Goal: Task Accomplishment & Management: Use online tool/utility

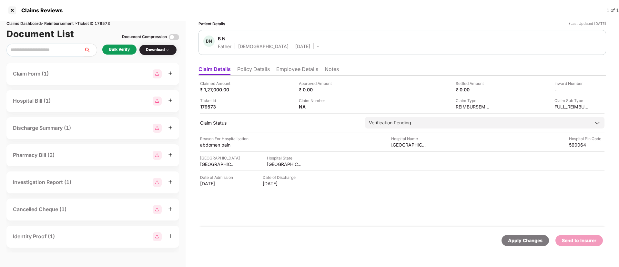
click at [123, 50] on div "Bulk Verify" at bounding box center [119, 49] width 21 height 6
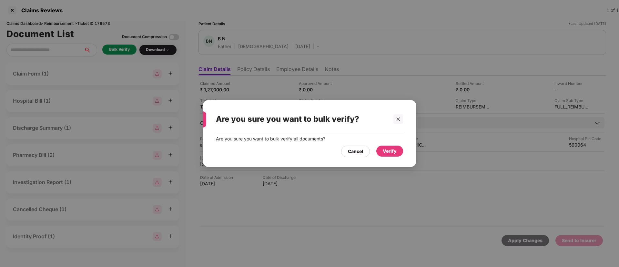
click at [390, 152] on div "Verify" at bounding box center [389, 150] width 14 height 7
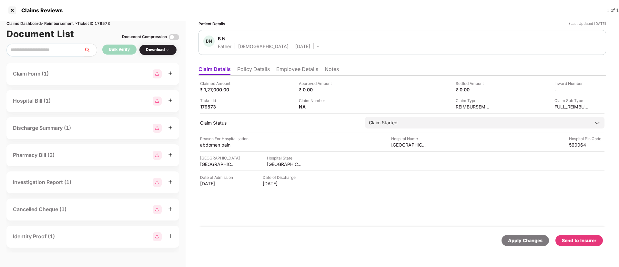
click at [260, 71] on li "Policy Details" at bounding box center [253, 70] width 33 height 9
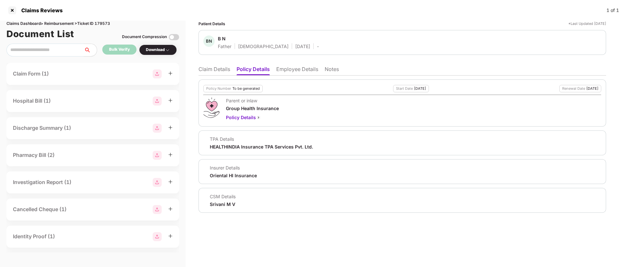
click at [205, 74] on li "Claim Details" at bounding box center [214, 70] width 32 height 9
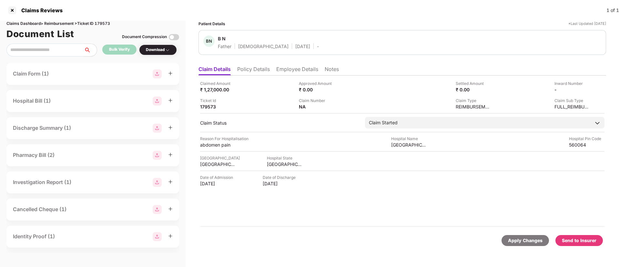
click at [239, 69] on li "Policy Details" at bounding box center [253, 70] width 33 height 9
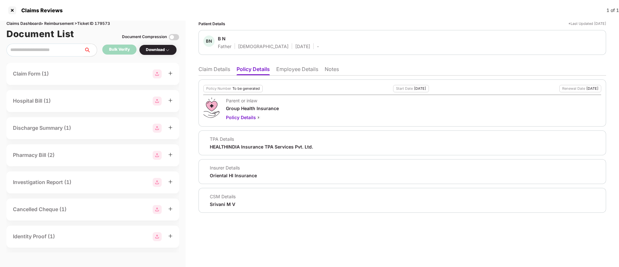
click at [209, 72] on li "Claim Details" at bounding box center [214, 70] width 32 height 9
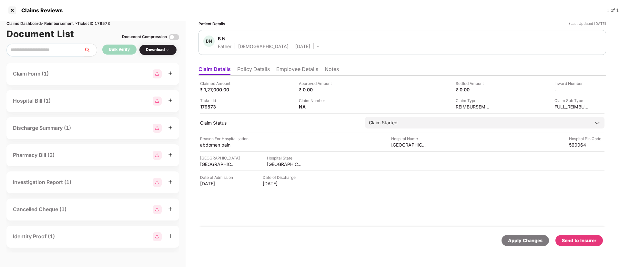
click at [255, 72] on li "Policy Details" at bounding box center [253, 70] width 33 height 9
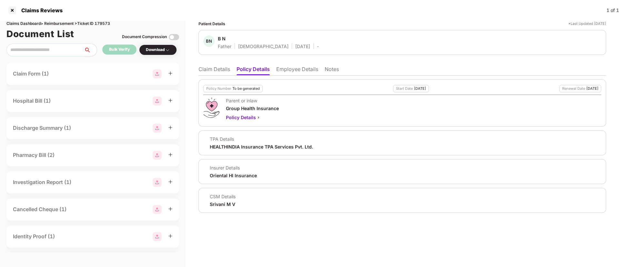
click at [217, 71] on li "Claim Details" at bounding box center [214, 70] width 32 height 9
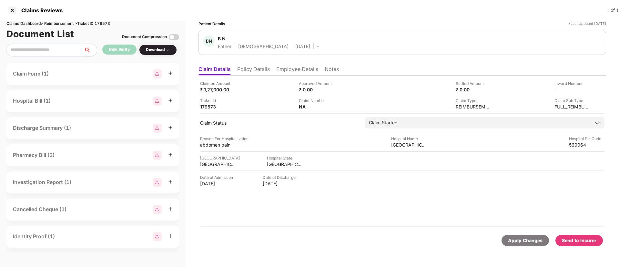
click at [283, 69] on li "Employee Details" at bounding box center [297, 70] width 42 height 9
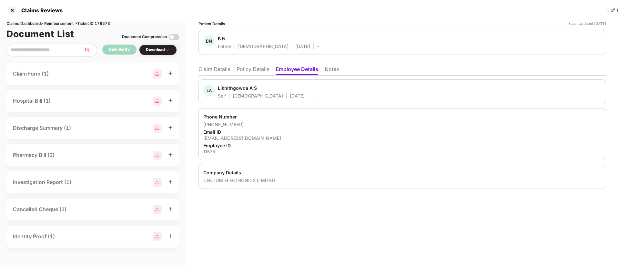
click at [246, 73] on li "Policy Details" at bounding box center [252, 70] width 33 height 9
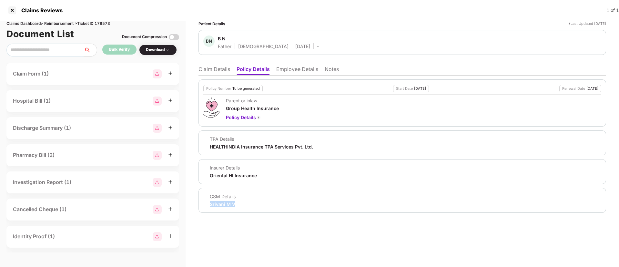
drag, startPoint x: 207, startPoint y: 205, endPoint x: 241, endPoint y: 201, distance: 34.1
click at [241, 201] on div "CSM Details Srivani M V" at bounding box center [402, 200] width 398 height 14
copy div "Srivani M V"
drag, startPoint x: 216, startPoint y: 40, endPoint x: 231, endPoint y: 39, distance: 15.2
click at [231, 39] on div "BN B N Father Male 02 Oct 1952 -" at bounding box center [260, 42] width 115 height 14
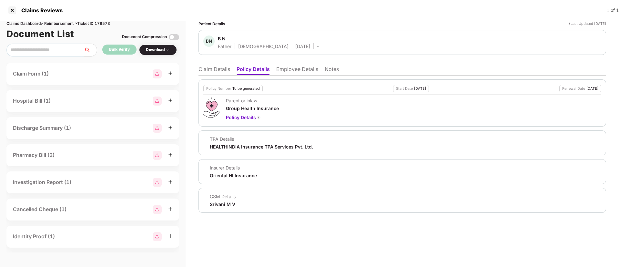
click at [278, 67] on li "Employee Details" at bounding box center [297, 70] width 42 height 9
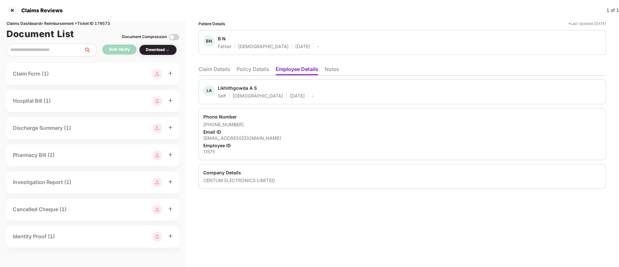
drag, startPoint x: 202, startPoint y: 136, endPoint x: 300, endPoint y: 137, distance: 97.4
click at [300, 137] on div "Phone Number +919844022205 Email ID likhithgowda@centumelectronics.com Employee…" at bounding box center [401, 134] width 407 height 52
copy div "likhithgowda@centumelectronics.com"
drag, startPoint x: 217, startPoint y: 36, endPoint x: 228, endPoint y: 38, distance: 11.4
click at [228, 38] on div "BN B N Father Male 02 Oct 1952 -" at bounding box center [260, 42] width 115 height 14
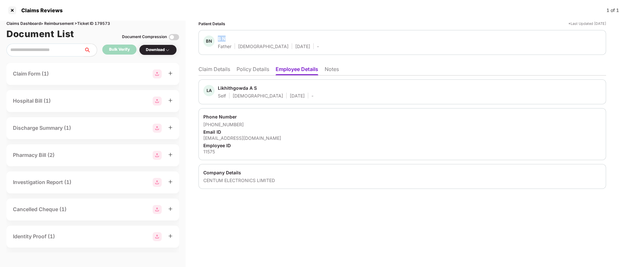
copy div "B N"
drag, startPoint x: 218, startPoint y: 88, endPoint x: 266, endPoint y: 87, distance: 47.7
click at [266, 87] on div "LA Likhithgowda A S Self Male 11 Sept 1998 -" at bounding box center [258, 92] width 110 height 14
copy div "Likhithgowda A S"
drag, startPoint x: 203, startPoint y: 124, endPoint x: 247, endPoint y: 121, distance: 44.3
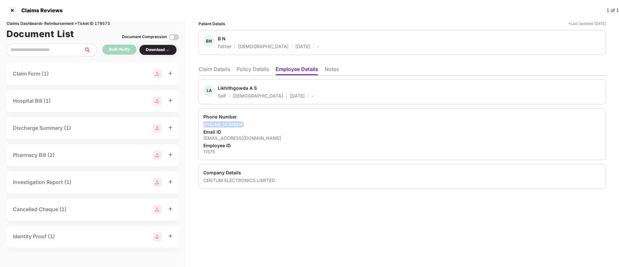
click at [247, 121] on div "Phone Number +919844022205 Email ID likhithgowda@centumelectronics.com Employee…" at bounding box center [401, 134] width 407 height 52
copy div "+919844022205"
drag, startPoint x: 200, startPoint y: 139, endPoint x: 293, endPoint y: 136, distance: 93.9
click at [293, 136] on div "Phone Number +919844022205 Email ID likhithgowda@centumelectronics.com Employee…" at bounding box center [401, 134] width 407 height 52
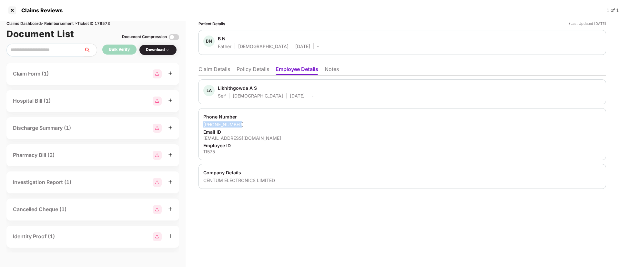
copy div "likhithgowda@centumelectronics.com"
click at [207, 153] on div "11575" at bounding box center [402, 151] width 398 height 6
copy div "11575"
drag, startPoint x: 202, startPoint y: 181, endPoint x: 304, endPoint y: 177, distance: 102.3
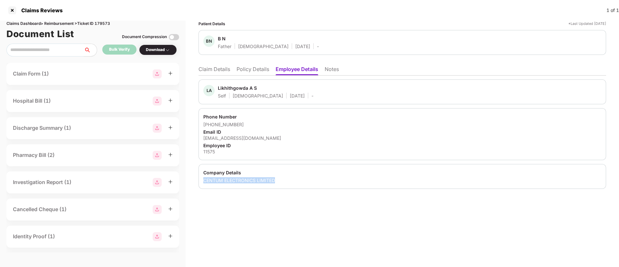
click at [304, 177] on div "Company Details CENTUM ELECTRONICS LIMITED" at bounding box center [401, 176] width 407 height 25
copy div "CENTUM ELECTRONICS LIMITED"
click at [309, 84] on div "LA Likhithgowda A S Self Male 11 Sept 1998 -" at bounding box center [401, 91] width 407 height 25
click at [285, 231] on div "Patient Details *Last Updated 29 Sep 2025 BN B N Father Male 02 Oct 1952 - Clai…" at bounding box center [401, 144] width 433 height 246
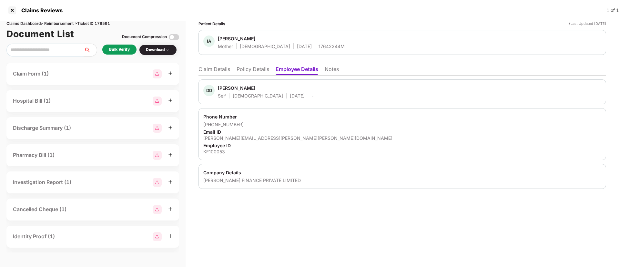
click at [126, 52] on div "Bulk Verify" at bounding box center [119, 49] width 21 height 6
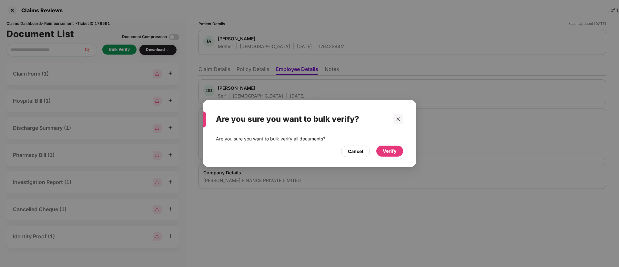
click at [383, 149] on div "Verify" at bounding box center [389, 150] width 14 height 7
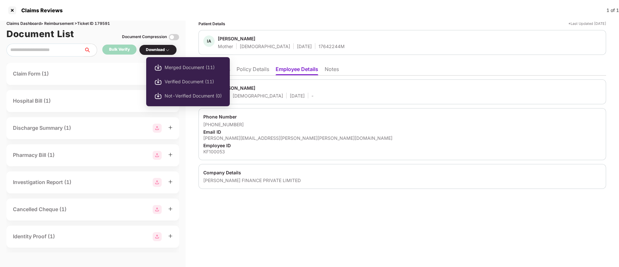
click at [160, 49] on div "Download" at bounding box center [158, 50] width 24 height 6
click at [158, 49] on div "Download" at bounding box center [158, 50] width 24 height 6
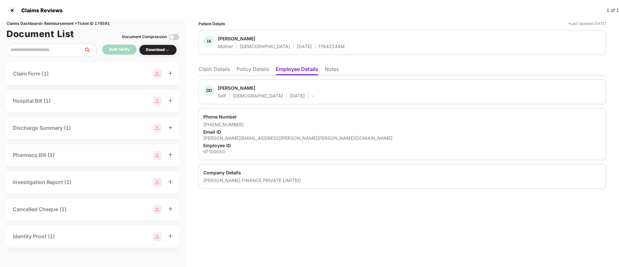
click at [158, 49] on div "Download" at bounding box center [158, 50] width 24 height 6
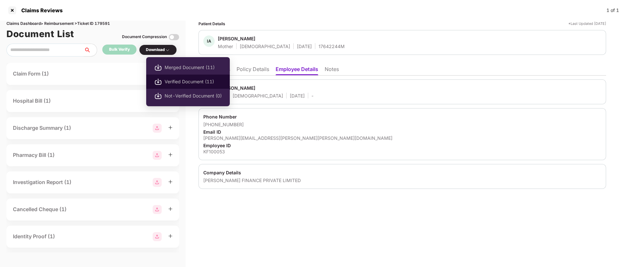
click at [165, 80] on span "Verified Document (11)" at bounding box center [192, 81] width 57 height 7
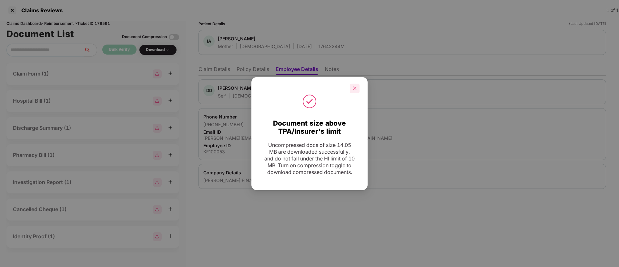
click at [357, 88] on div at bounding box center [355, 89] width 10 height 10
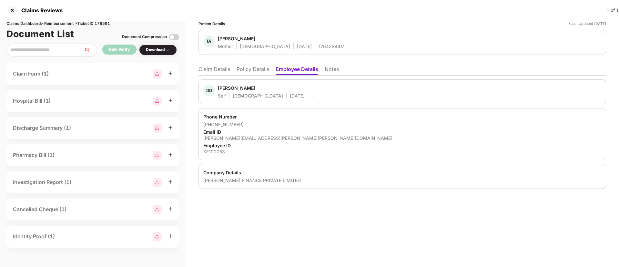
click at [222, 68] on li "Claim Details" at bounding box center [214, 70] width 32 height 9
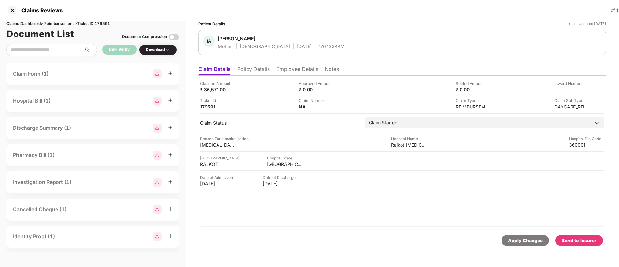
click at [572, 237] on div "Send to Insurer" at bounding box center [578, 240] width 35 height 7
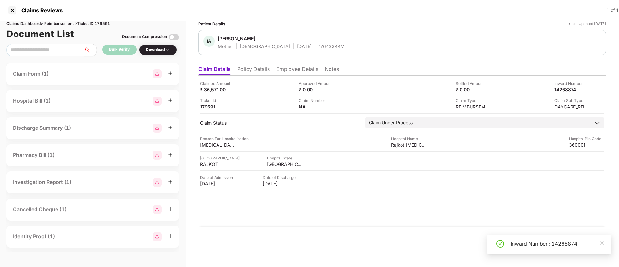
click at [247, 71] on li "Policy Details" at bounding box center [253, 70] width 33 height 9
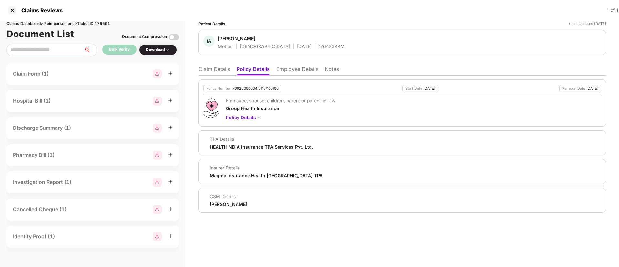
click at [283, 68] on li "Employee Details" at bounding box center [297, 70] width 42 height 9
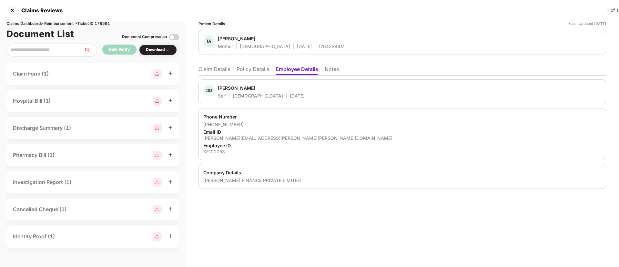
click at [253, 68] on li "Policy Details" at bounding box center [252, 70] width 33 height 9
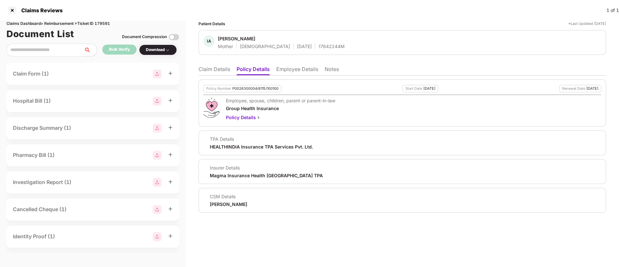
click at [208, 69] on li "Claim Details" at bounding box center [214, 70] width 32 height 9
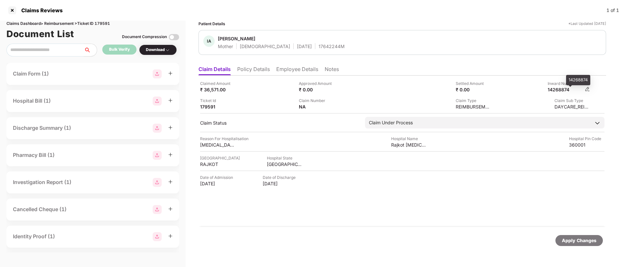
click at [560, 88] on div "14268874" at bounding box center [564, 89] width 35 height 6
copy div "14268874"
click at [256, 69] on li "Policy Details" at bounding box center [253, 70] width 33 height 9
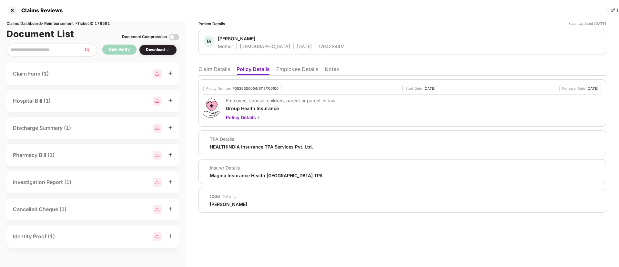
click at [221, 68] on li "Claim Details" at bounding box center [214, 70] width 32 height 9
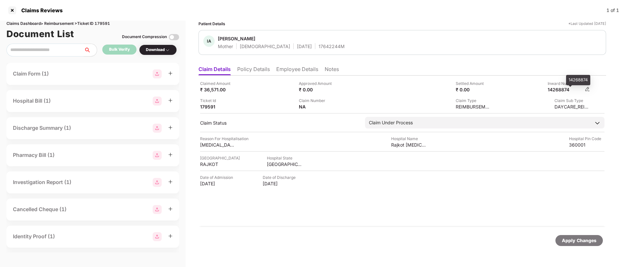
click at [557, 90] on div "14268874" at bounding box center [564, 89] width 35 height 6
copy div "14268874"
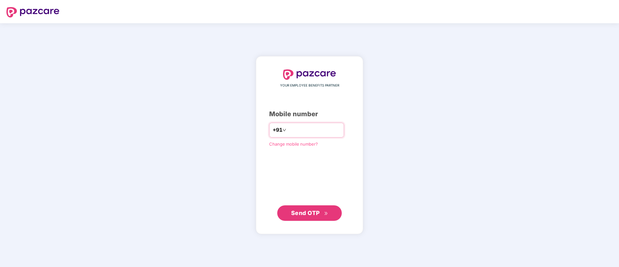
click at [287, 132] on input "number" at bounding box center [313, 130] width 53 height 10
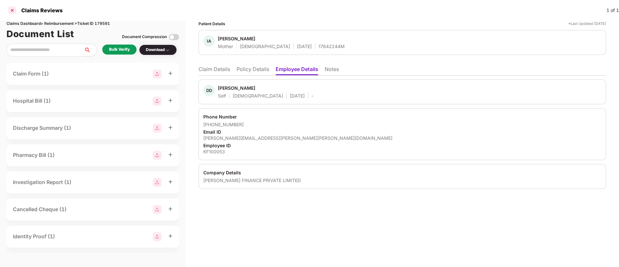
click at [12, 8] on div at bounding box center [12, 10] width 10 height 10
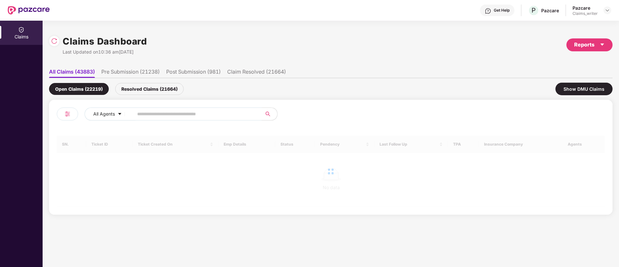
click at [179, 108] on span at bounding box center [195, 113] width 132 height 13
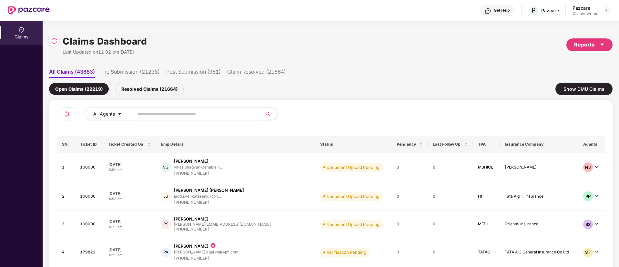
click at [175, 113] on input "text" at bounding box center [195, 114] width 116 height 10
paste input "******"
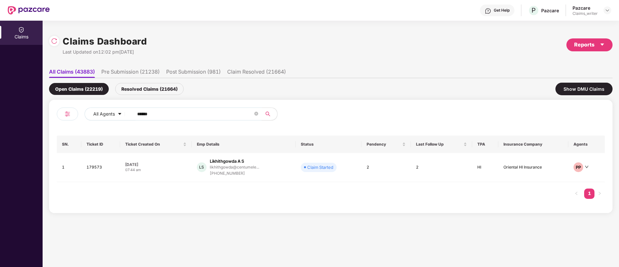
type input "******"
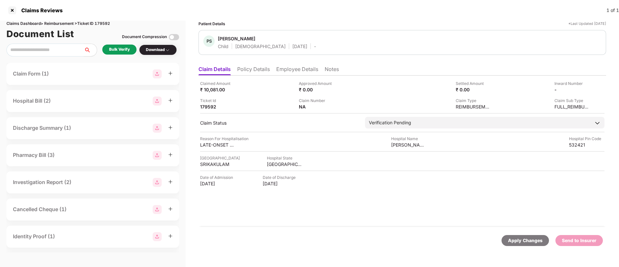
click at [240, 67] on li "Policy Details" at bounding box center [253, 70] width 33 height 9
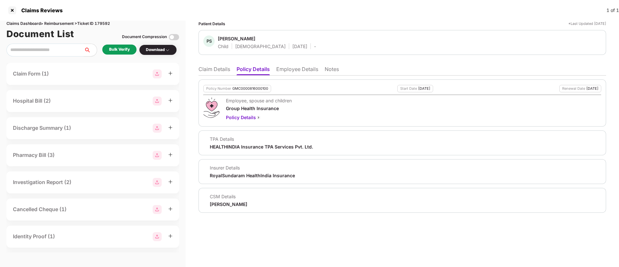
drag, startPoint x: 241, startPoint y: 201, endPoint x: 246, endPoint y: 201, distance: 5.5
click at [246, 201] on div "CSM Details [PERSON_NAME]" at bounding box center [402, 200] width 398 height 14
copy div "Sugandha Singh"
click at [114, 47] on div "Bulk Verify" at bounding box center [119, 49] width 21 height 6
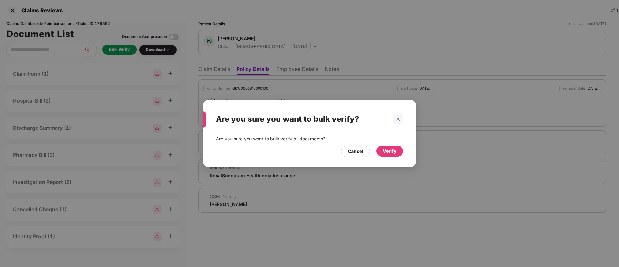
click at [389, 150] on div "Verify" at bounding box center [389, 150] width 14 height 7
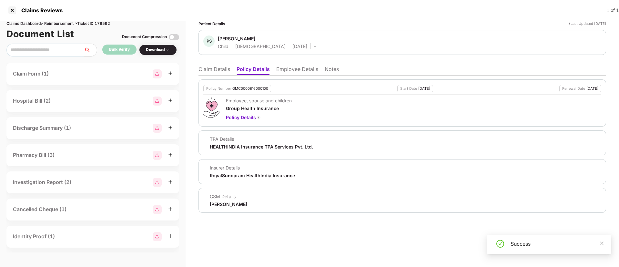
click at [213, 73] on li "Claim Details" at bounding box center [214, 70] width 32 height 9
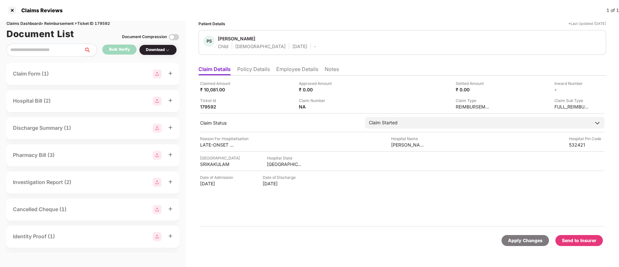
drag, startPoint x: 218, startPoint y: 38, endPoint x: 250, endPoint y: 39, distance: 32.3
click at [250, 39] on span "Patri Sriyansi" at bounding box center [267, 39] width 98 height 8
copy div "Patri Sriyansi"
click at [290, 70] on li "Employee Details" at bounding box center [297, 70] width 42 height 9
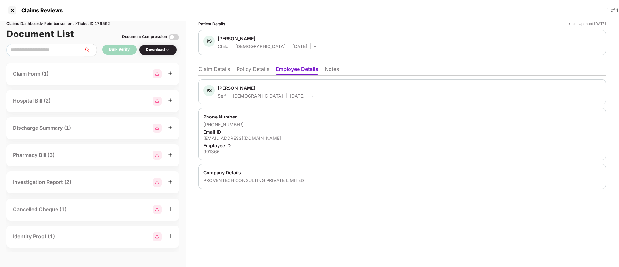
drag, startPoint x: 218, startPoint y: 88, endPoint x: 256, endPoint y: 85, distance: 38.2
click at [256, 85] on span "Patri Sai Kumar" at bounding box center [265, 89] width 95 height 8
copy div "Patri Sai Kumar"
drag, startPoint x: 203, startPoint y: 124, endPoint x: 254, endPoint y: 124, distance: 51.6
click at [254, 124] on div "Phone Number +919490381699 Email ID saikumarpatri1@drreddys.com Employee ID 901…" at bounding box center [401, 134] width 407 height 52
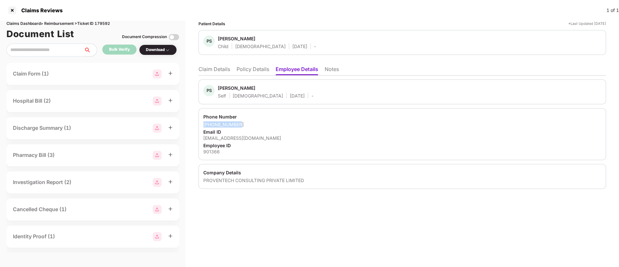
copy div "+919490381699"
drag, startPoint x: 203, startPoint y: 138, endPoint x: 289, endPoint y: 137, distance: 86.1
click at [289, 137] on div "Phone Number +919490381699 Email ID saikumarpatri1@drreddys.com Employee ID 901…" at bounding box center [401, 134] width 407 height 52
copy div "saikumarpatri1@drreddys.com"
click at [209, 153] on div "901366" at bounding box center [402, 151] width 398 height 6
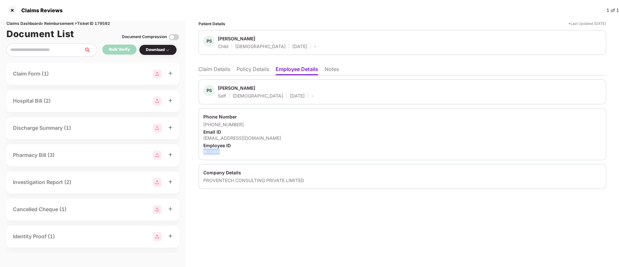
click at [209, 153] on div "901366" at bounding box center [402, 151] width 398 height 6
copy div "901366"
drag, startPoint x: 203, startPoint y: 180, endPoint x: 321, endPoint y: 175, distance: 118.1
click at [321, 175] on div "Company Details PROVENTECH CONSULTING PRIVATE LIMITED" at bounding box center [401, 176] width 407 height 25
copy div "PROVENTECH CONSULTING PRIVATE LIMITED"
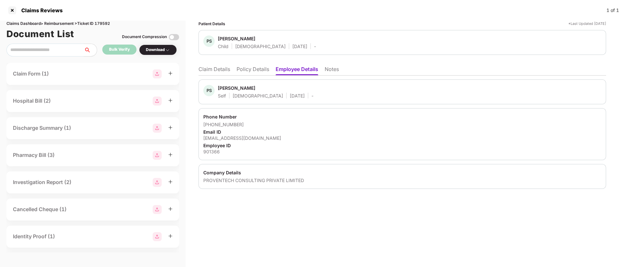
click at [334, 140] on div "saikumarpatri1@drreddys.com" at bounding box center [402, 138] width 398 height 6
click at [275, 209] on div "Patient Details *Last Updated 29 Sep 2025 PS Patri Sriyansi Child Female 02 Feb…" at bounding box center [401, 144] width 433 height 246
click at [118, 50] on div "Bulk Verify" at bounding box center [119, 49] width 21 height 6
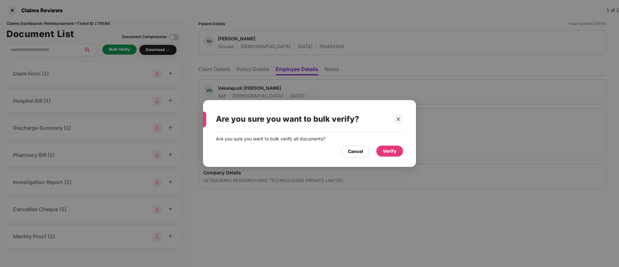
click at [387, 153] on div "Verify" at bounding box center [389, 150] width 14 height 7
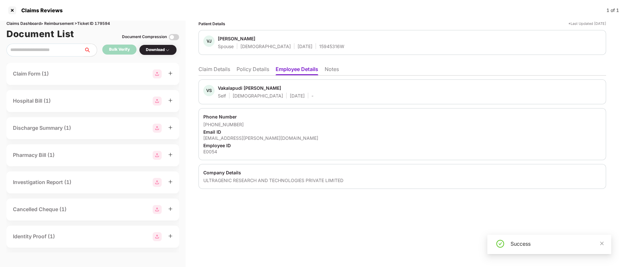
click at [154, 53] on div "Download" at bounding box center [158, 50] width 38 height 11
click at [162, 53] on div "Download" at bounding box center [158, 50] width 38 height 11
click at [159, 49] on div "Download" at bounding box center [158, 50] width 24 height 6
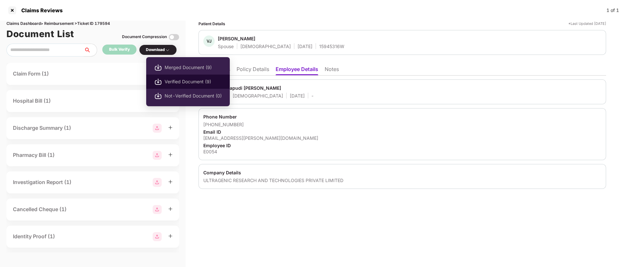
click at [180, 80] on span "Verified Document (9)" at bounding box center [192, 81] width 57 height 7
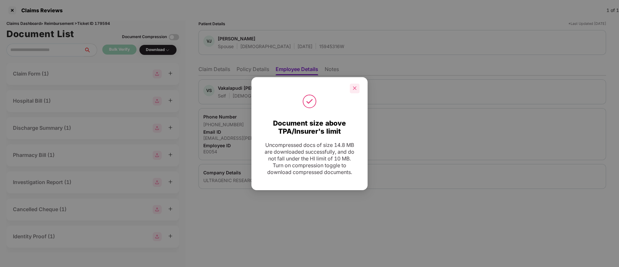
click at [358, 87] on div at bounding box center [355, 89] width 10 height 10
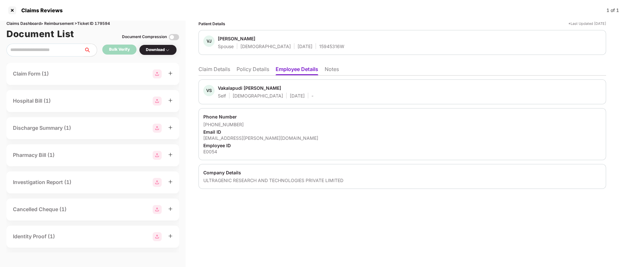
click at [215, 69] on li "Claim Details" at bounding box center [214, 70] width 32 height 9
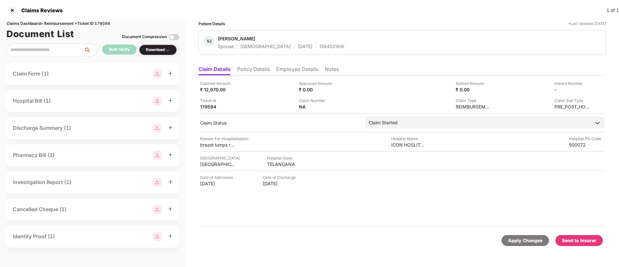
click at [581, 242] on div "Send to Insurer" at bounding box center [578, 240] width 35 height 7
click at [254, 73] on li "Policy Details" at bounding box center [253, 70] width 33 height 9
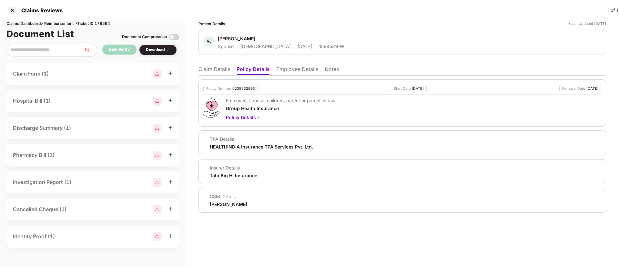
click at [221, 70] on li "Claim Details" at bounding box center [214, 70] width 32 height 9
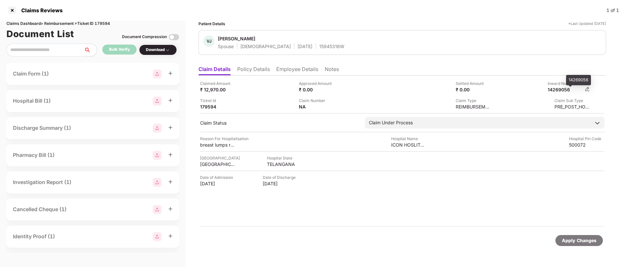
click at [558, 92] on div "14269056" at bounding box center [564, 89] width 35 height 6
copy div "14269056"
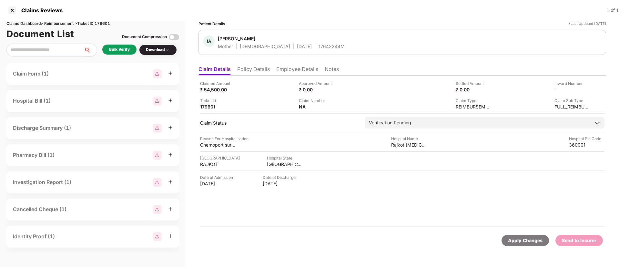
click at [120, 49] on div "Bulk Verify" at bounding box center [119, 49] width 21 height 6
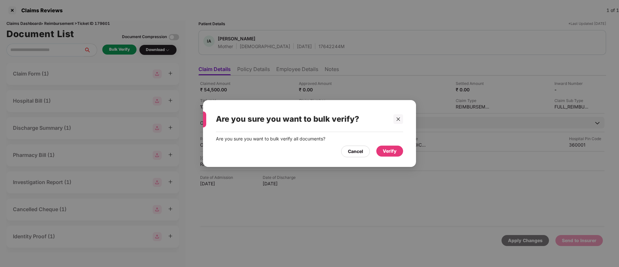
click at [386, 152] on div "Verify" at bounding box center [389, 150] width 14 height 7
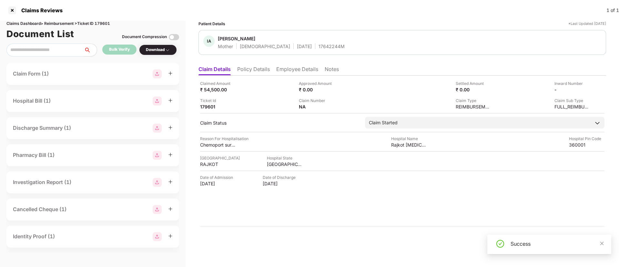
click at [160, 50] on div "Download" at bounding box center [158, 50] width 24 height 6
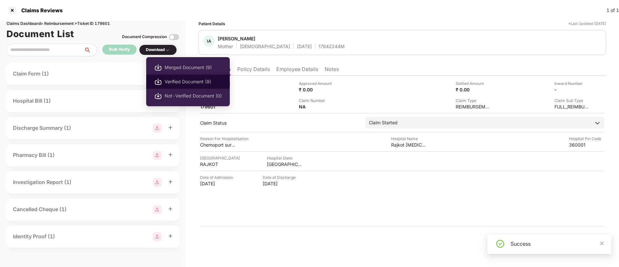
click at [175, 85] on li "Verified Document (9)" at bounding box center [188, 81] width 84 height 14
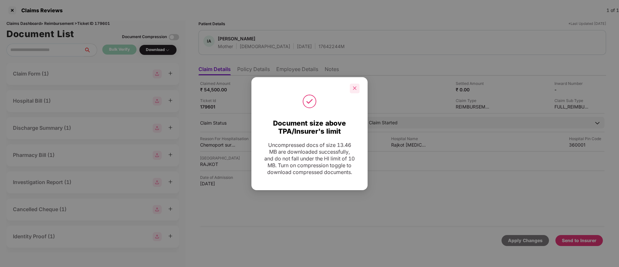
click at [354, 84] on div at bounding box center [355, 89] width 10 height 10
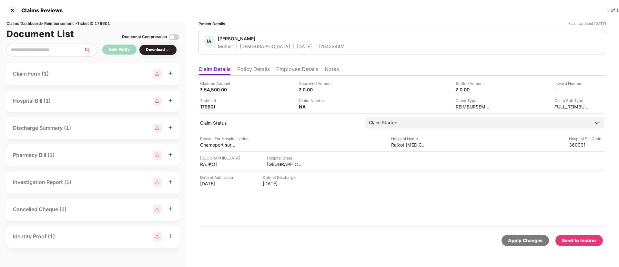
click at [574, 237] on div "Send to Insurer" at bounding box center [578, 240] width 35 height 7
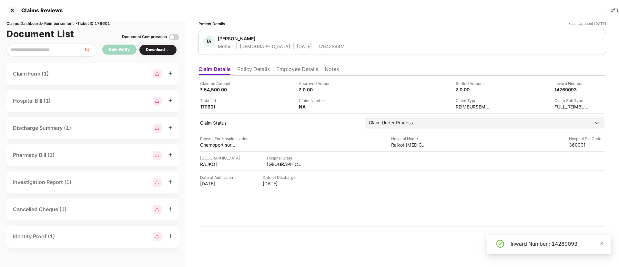
click at [601, 243] on icon "close" at bounding box center [602, 243] width 4 height 4
click at [251, 70] on li "Policy Details" at bounding box center [253, 70] width 33 height 9
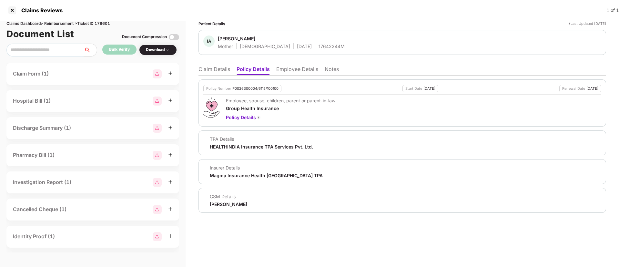
click at [224, 70] on li "Claim Details" at bounding box center [214, 70] width 32 height 9
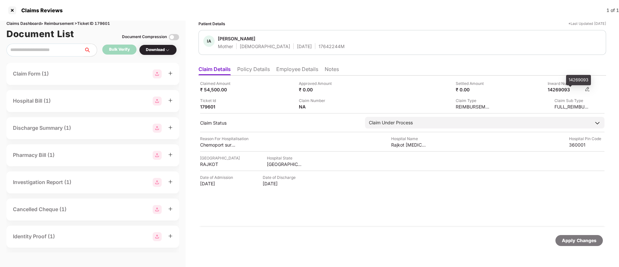
click at [559, 91] on div "14269093" at bounding box center [564, 89] width 35 height 6
copy div "14269093"
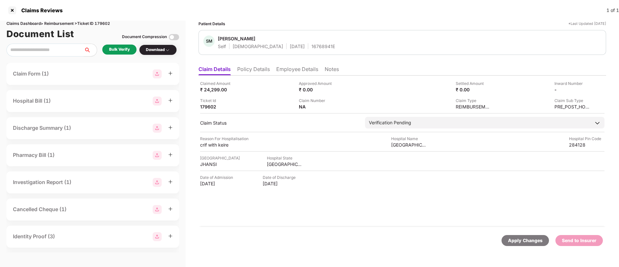
click at [124, 49] on div "Bulk Verify" at bounding box center [119, 49] width 21 height 6
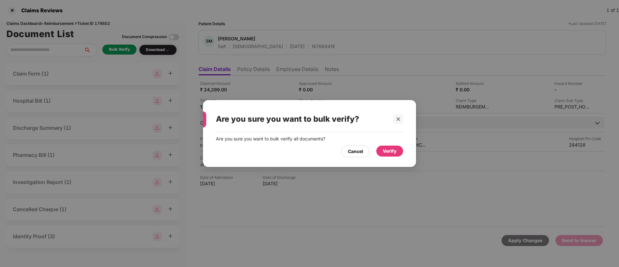
click at [391, 149] on div "Verify" at bounding box center [389, 150] width 14 height 7
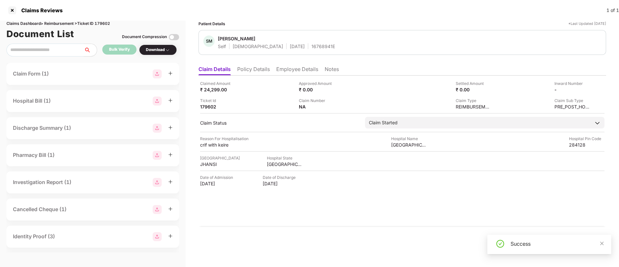
click at [160, 51] on div "Download" at bounding box center [158, 50] width 24 height 6
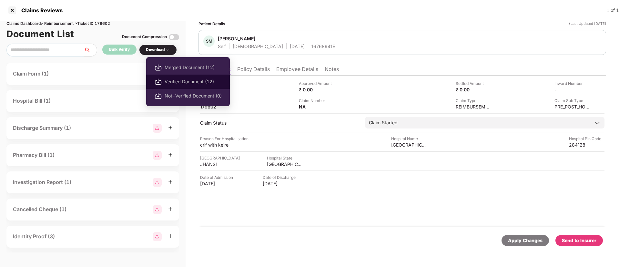
click at [179, 84] on span "Verified Document (12)" at bounding box center [192, 81] width 57 height 7
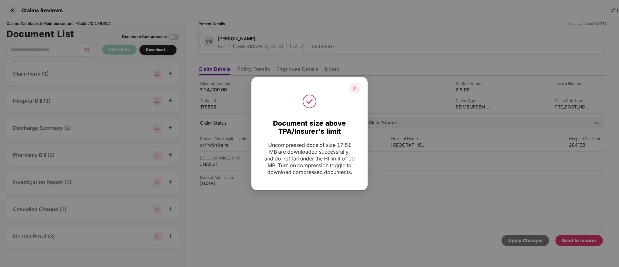
click at [352, 85] on div at bounding box center [355, 89] width 10 height 10
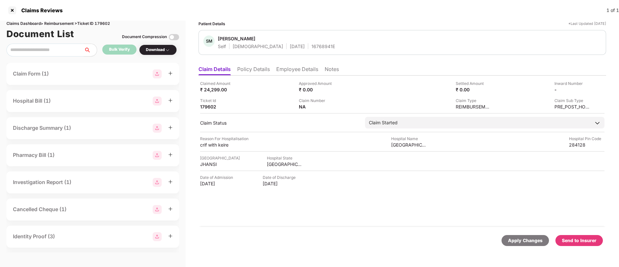
click at [580, 238] on div "Send to Insurer" at bounding box center [578, 240] width 35 height 7
click at [255, 70] on li "Policy Details" at bounding box center [253, 70] width 33 height 9
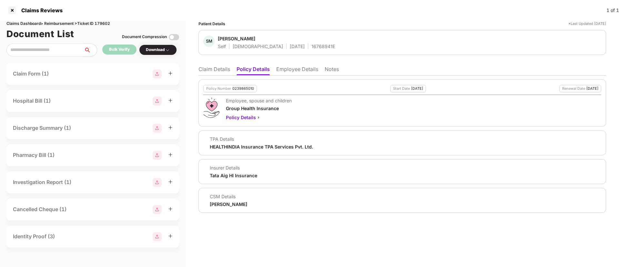
click at [220, 66] on li "Claim Details" at bounding box center [214, 70] width 32 height 9
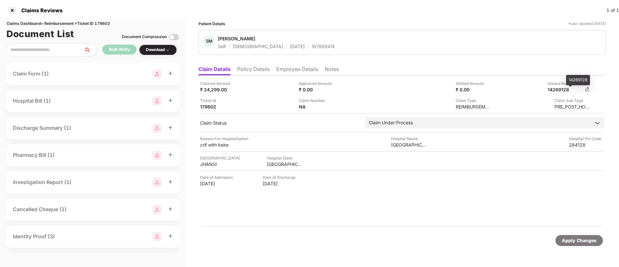
click at [556, 91] on div "14269128" at bounding box center [564, 89] width 35 height 6
copy div "14269128"
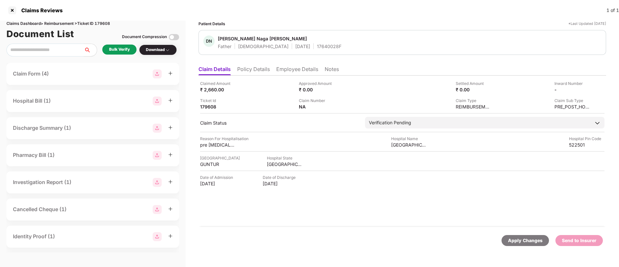
click at [121, 45] on div "Bulk Verify" at bounding box center [119, 50] width 34 height 10
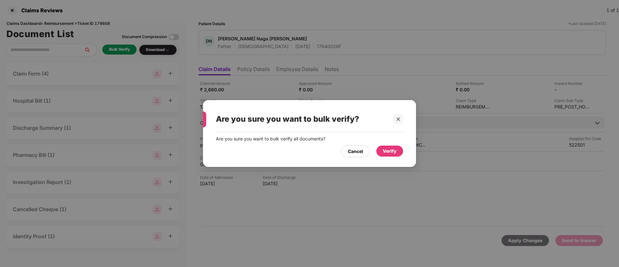
click at [380, 149] on div "Verify" at bounding box center [389, 150] width 27 height 11
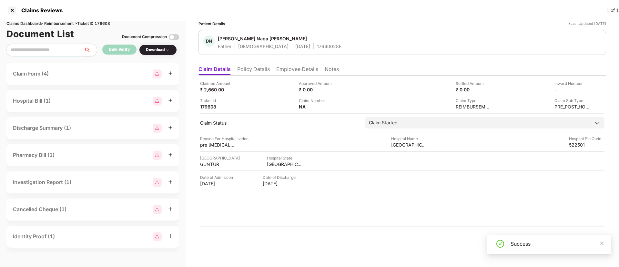
click at [157, 44] on div "Document Compression" at bounding box center [150, 37] width 57 height 14
click at [156, 47] on div "Download" at bounding box center [158, 50] width 24 height 6
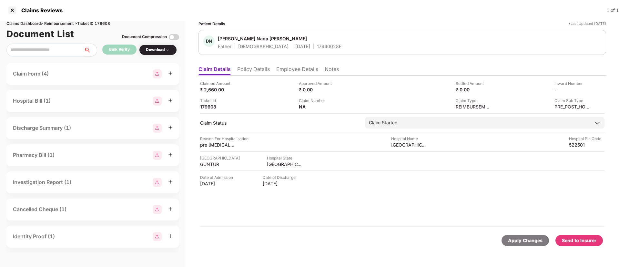
click at [157, 41] on div "Document Compression" at bounding box center [150, 37] width 57 height 14
click at [155, 48] on div "Download" at bounding box center [158, 50] width 24 height 6
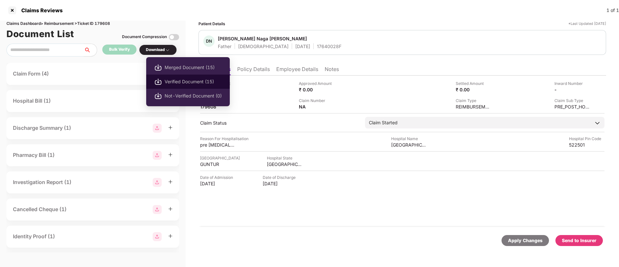
click at [178, 85] on li "Verified Document (15)" at bounding box center [188, 81] width 84 height 14
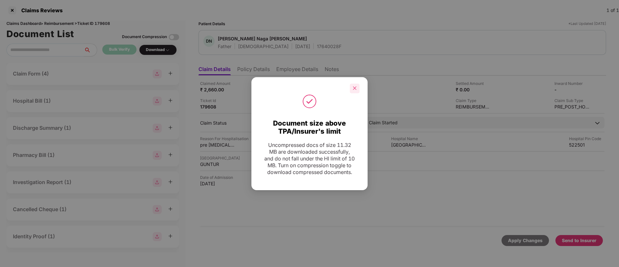
click at [354, 86] on icon "close" at bounding box center [355, 88] width 4 height 4
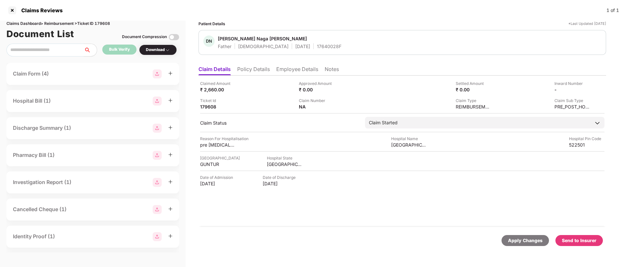
drag, startPoint x: 398, startPoint y: 187, endPoint x: 404, endPoint y: 177, distance: 11.7
click at [398, 187] on div "Claimed Amount ₹ 2,660.00 Approved Amount ₹ 0.00 Settled Amount ₹ 0.00 Inward N…" at bounding box center [401, 150] width 407 height 151
click at [574, 239] on div "Send to Insurer" at bounding box center [578, 240] width 35 height 7
click at [252, 72] on li "Policy Details" at bounding box center [253, 70] width 33 height 9
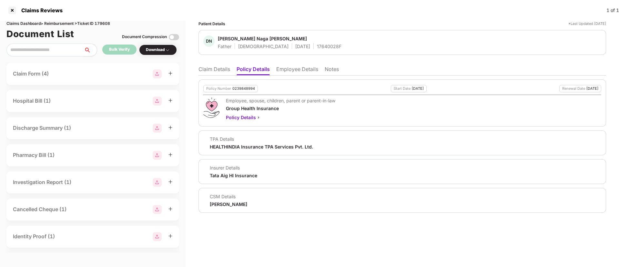
click at [223, 74] on li "Claim Details" at bounding box center [214, 70] width 32 height 9
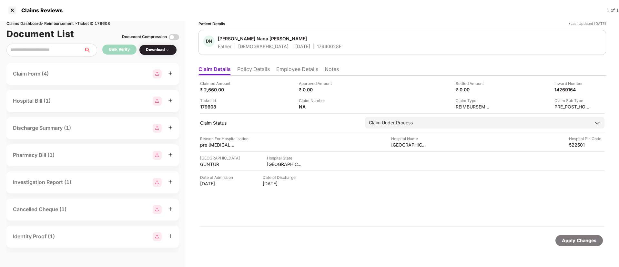
click at [556, 92] on div "14269164" at bounding box center [571, 89] width 35 height 6
click at [555, 89] on div "14269164" at bounding box center [564, 89] width 35 height 6
copy div "14269164"
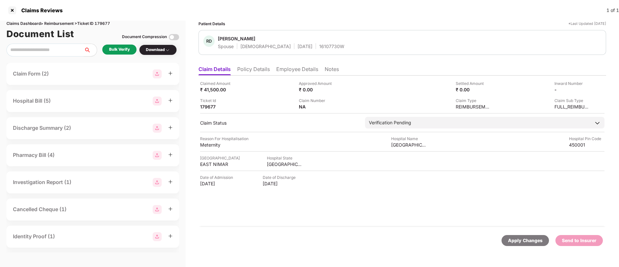
click at [124, 54] on div "Bulk Verify" at bounding box center [119, 50] width 34 height 10
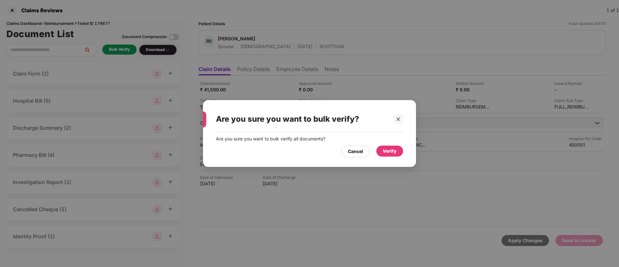
click at [391, 148] on div "Verify" at bounding box center [389, 150] width 14 height 7
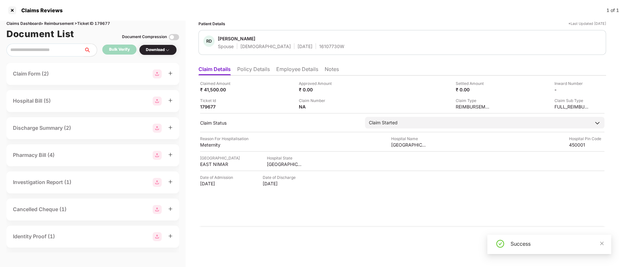
click at [153, 51] on div "Download" at bounding box center [158, 50] width 24 height 6
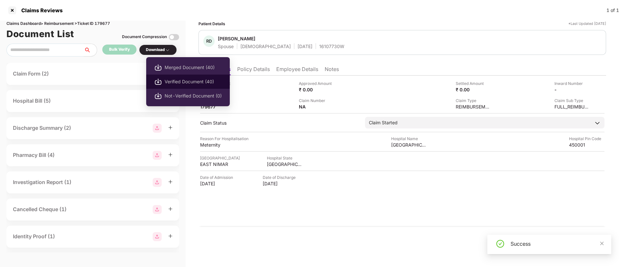
click at [165, 78] on span "Verified Document (40)" at bounding box center [192, 81] width 57 height 7
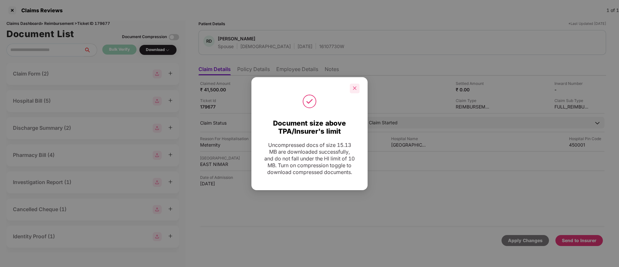
click at [353, 86] on icon "close" at bounding box center [354, 88] width 5 height 5
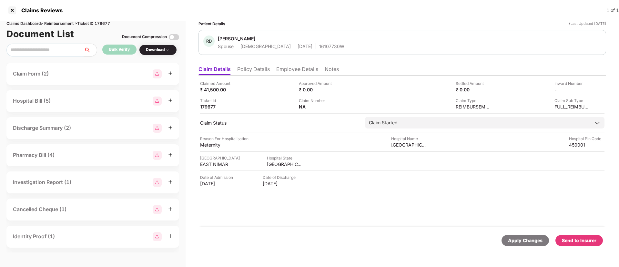
click at [581, 240] on div "Send to Insurer" at bounding box center [578, 240] width 35 height 7
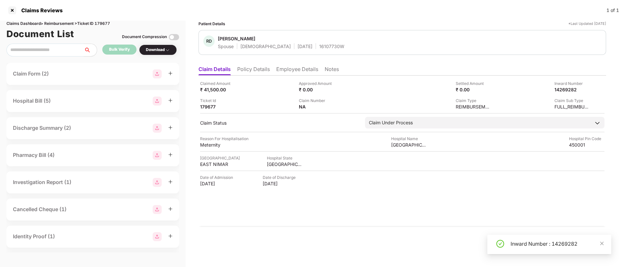
drag, startPoint x: 602, startPoint y: 240, endPoint x: 593, endPoint y: 233, distance: 11.0
click at [602, 240] on span at bounding box center [601, 242] width 5 height 5
click at [272, 72] on ul "Claim Details Policy Details Employee Details Notes" at bounding box center [401, 69] width 407 height 13
click at [258, 71] on li "Policy Details" at bounding box center [253, 70] width 33 height 9
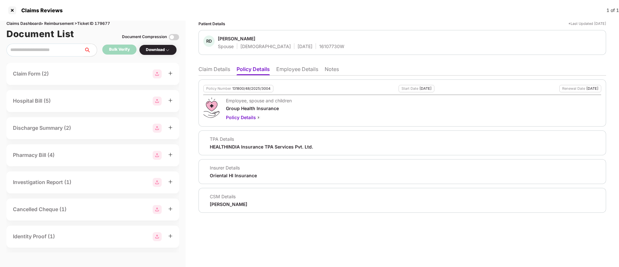
click at [283, 71] on li "Employee Details" at bounding box center [297, 70] width 42 height 9
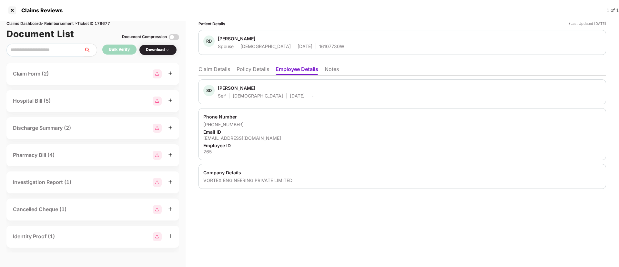
click at [253, 72] on li "Policy Details" at bounding box center [252, 70] width 33 height 9
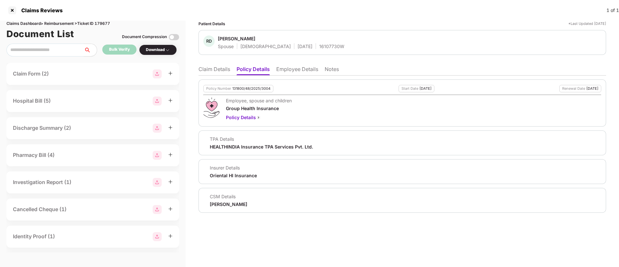
click at [285, 70] on li "Employee Details" at bounding box center [297, 70] width 42 height 9
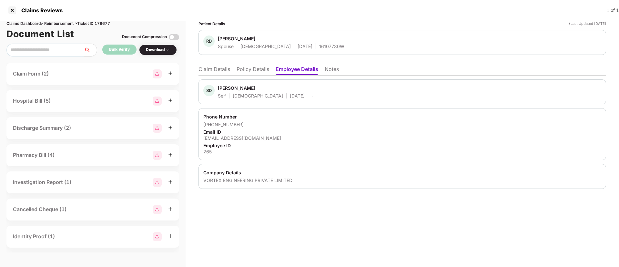
click at [223, 70] on li "Claim Details" at bounding box center [214, 70] width 32 height 9
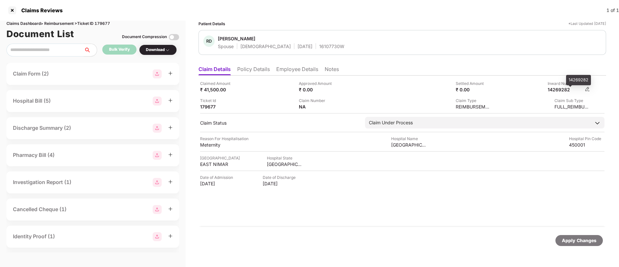
click at [566, 90] on div "14269282" at bounding box center [564, 89] width 35 height 6
copy div "14269282"
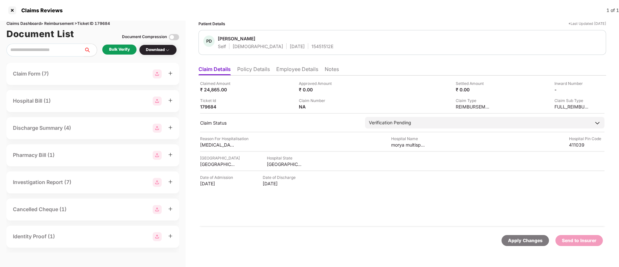
click at [125, 54] on div "Bulk Verify" at bounding box center [119, 50] width 34 height 10
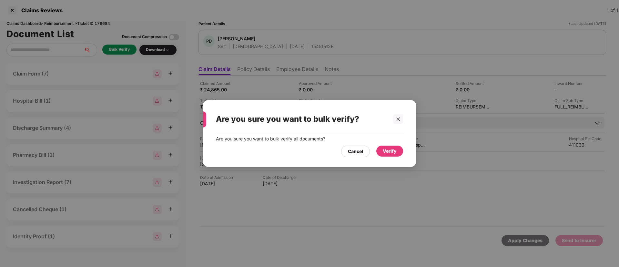
click at [385, 150] on div "Verify" at bounding box center [389, 150] width 14 height 7
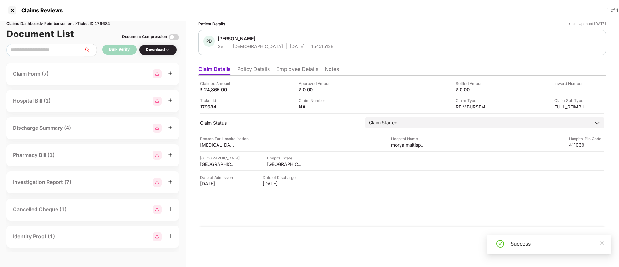
click at [158, 52] on div "Download" at bounding box center [158, 50] width 24 height 6
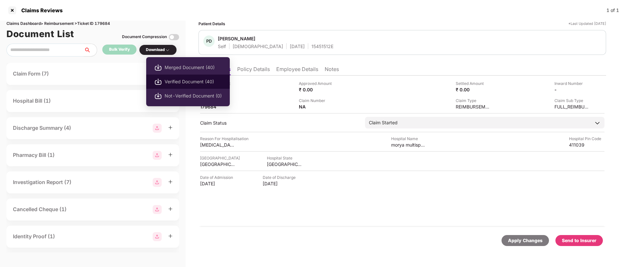
click at [180, 82] on span "Verified Document (40)" at bounding box center [192, 81] width 57 height 7
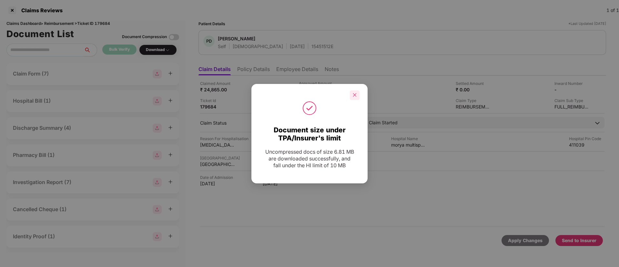
click at [353, 96] on icon "close" at bounding box center [354, 95] width 5 height 5
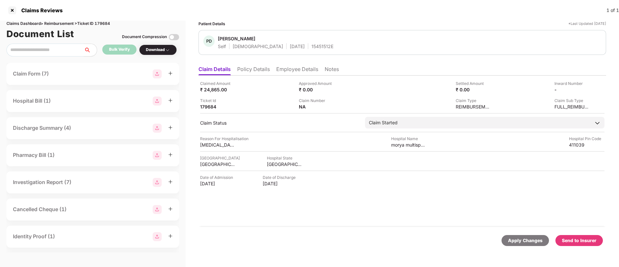
click at [582, 238] on div "Send to Insurer" at bounding box center [578, 240] width 35 height 7
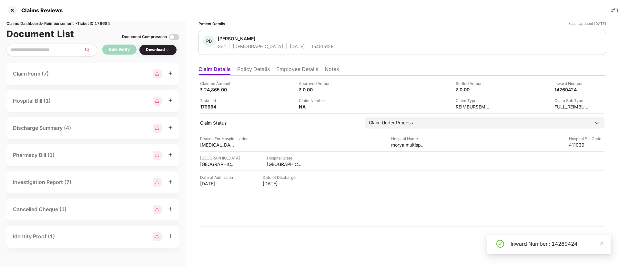
click at [252, 68] on li "Policy Details" at bounding box center [253, 70] width 33 height 9
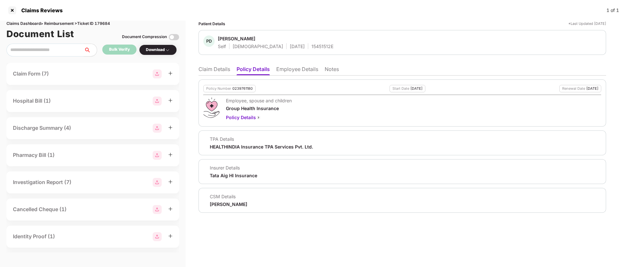
click at [287, 66] on li "Employee Details" at bounding box center [297, 70] width 42 height 9
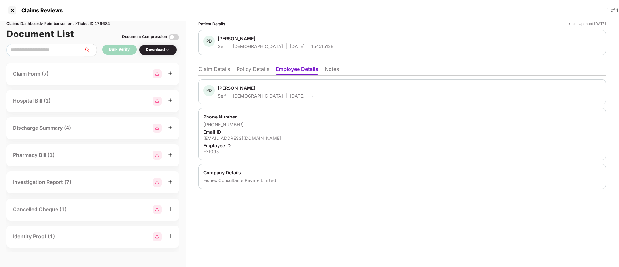
click at [243, 74] on li "Policy Details" at bounding box center [252, 70] width 33 height 9
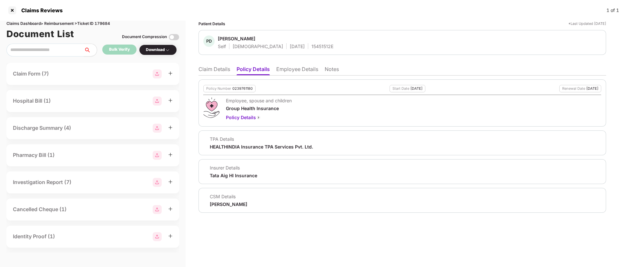
click at [220, 68] on li "Claim Details" at bounding box center [214, 70] width 32 height 9
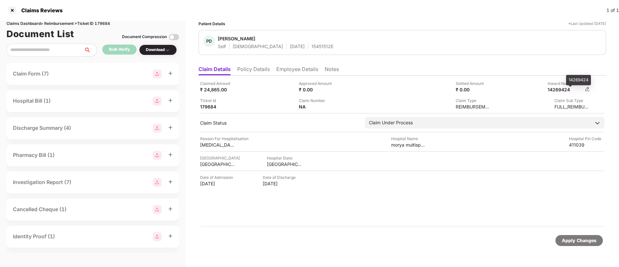
click at [560, 91] on div "14269424" at bounding box center [564, 89] width 35 height 6
copy div "14269424"
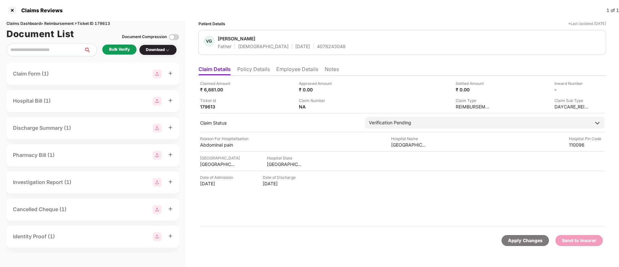
click at [119, 47] on div "Bulk Verify" at bounding box center [119, 49] width 21 height 6
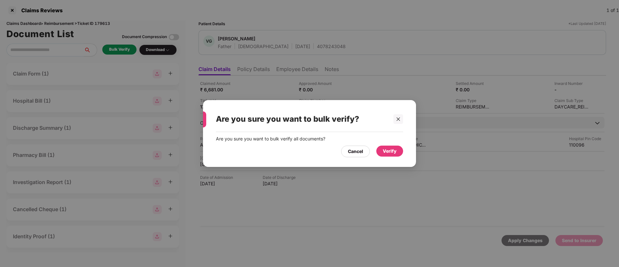
click at [385, 149] on div "Verify" at bounding box center [389, 150] width 14 height 7
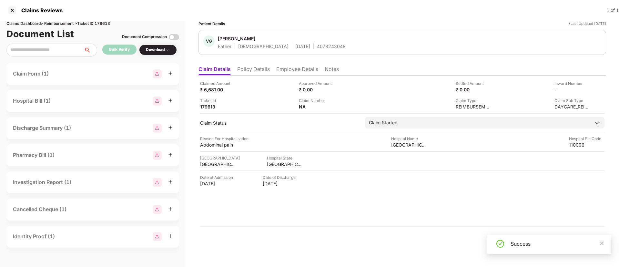
click at [164, 54] on div "Download" at bounding box center [158, 50] width 38 height 11
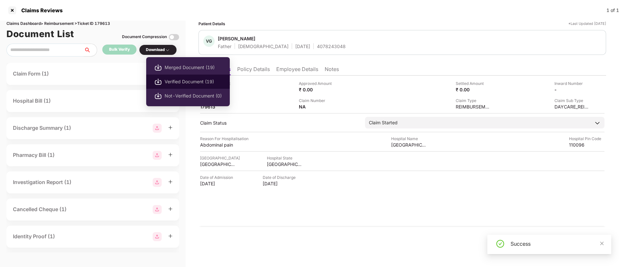
click at [175, 76] on li "Verified Document (19)" at bounding box center [188, 81] width 84 height 14
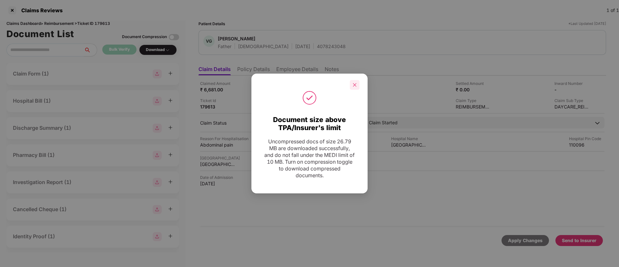
click at [353, 86] on icon "close" at bounding box center [354, 85] width 5 height 5
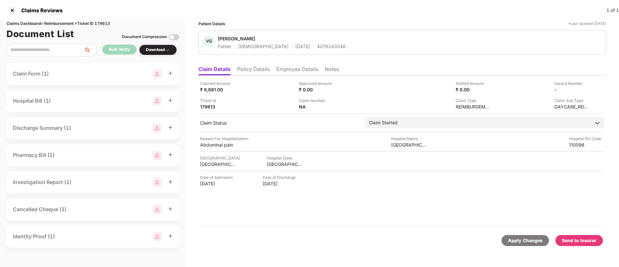
click at [576, 239] on div "Send to Insurer" at bounding box center [578, 240] width 35 height 7
click at [245, 71] on li "Policy Details" at bounding box center [253, 70] width 33 height 9
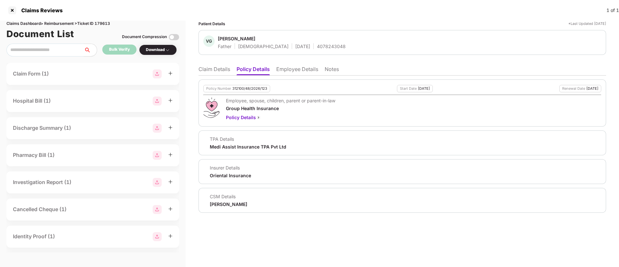
click at [294, 66] on li "Employee Details" at bounding box center [297, 70] width 42 height 9
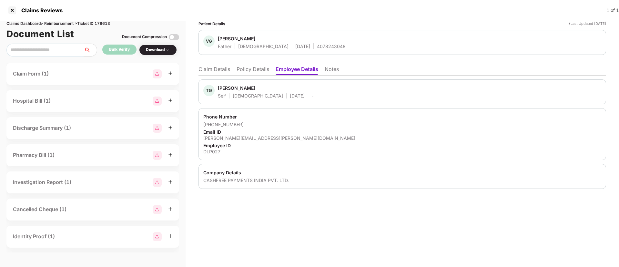
click at [225, 70] on li "Claim Details" at bounding box center [214, 70] width 32 height 9
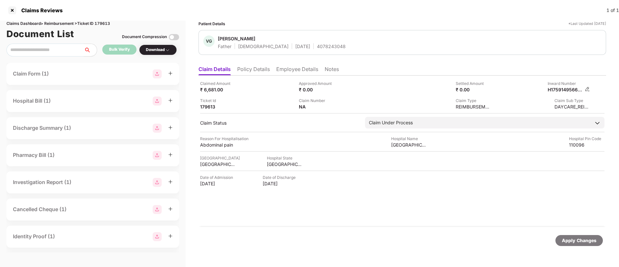
click at [588, 88] on img at bounding box center [586, 88] width 5 height 5
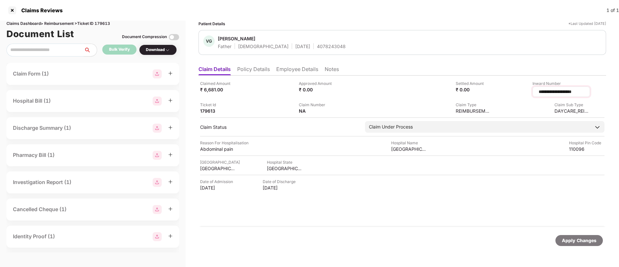
click at [553, 91] on input "**********" at bounding box center [561, 91] width 46 height 7
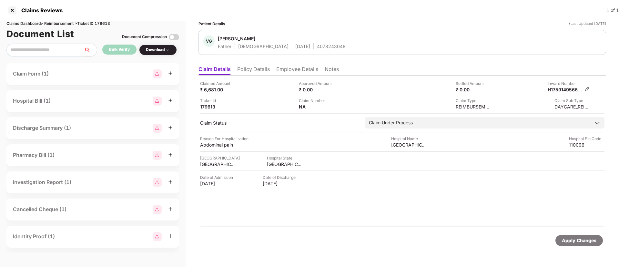
click at [587, 90] on img at bounding box center [586, 88] width 5 height 5
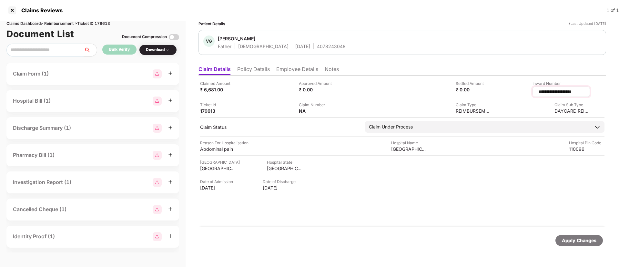
click at [556, 90] on input "**********" at bounding box center [561, 91] width 46 height 7
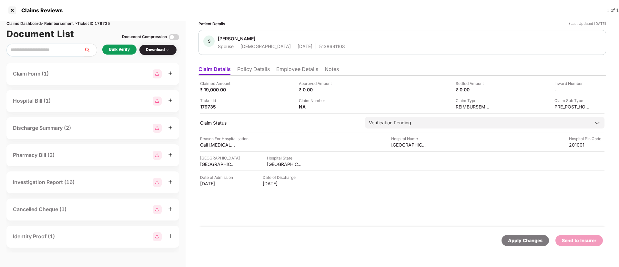
click at [119, 51] on div "Bulk Verify" at bounding box center [119, 49] width 21 height 6
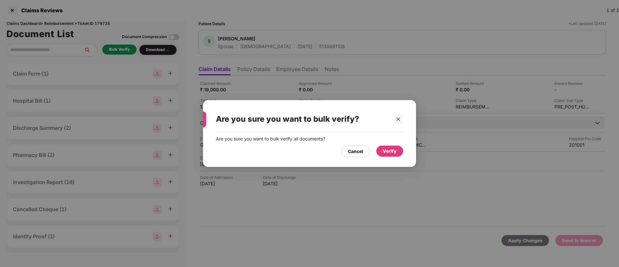
click at [386, 149] on div "Verify" at bounding box center [389, 150] width 14 height 7
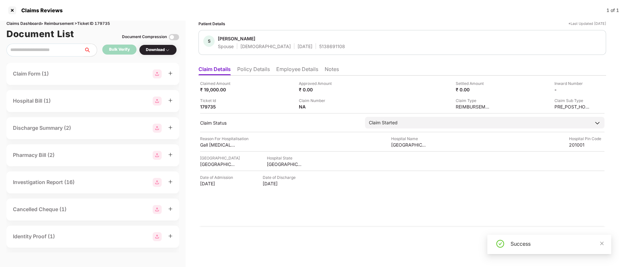
click at [158, 50] on div "Download" at bounding box center [158, 50] width 24 height 6
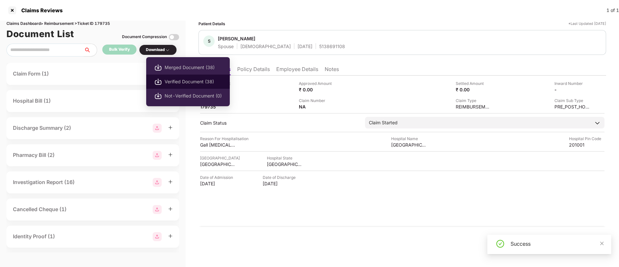
click at [177, 80] on span "Verified Document (38)" at bounding box center [192, 81] width 57 height 7
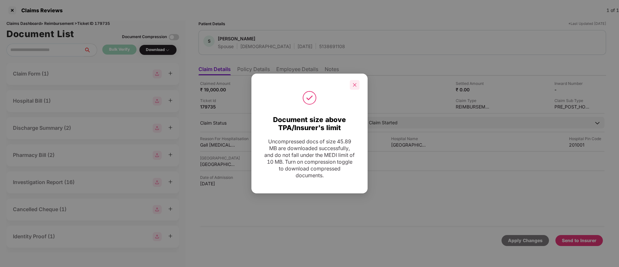
click at [356, 85] on icon "close" at bounding box center [354, 85] width 5 height 5
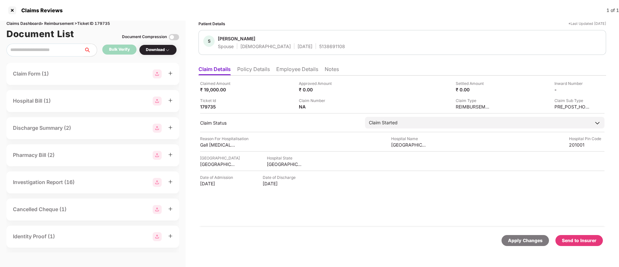
click at [569, 241] on div "Send to Insurer" at bounding box center [578, 240] width 35 height 7
click at [258, 71] on li "Policy Details" at bounding box center [253, 70] width 33 height 9
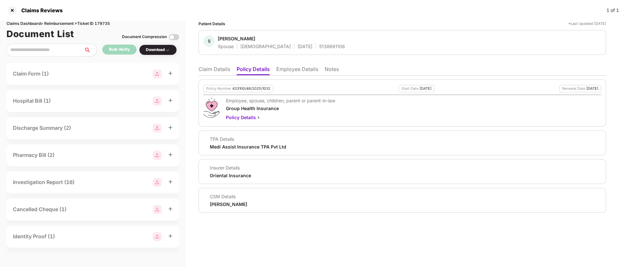
click at [289, 70] on li "Employee Details" at bounding box center [297, 70] width 42 height 9
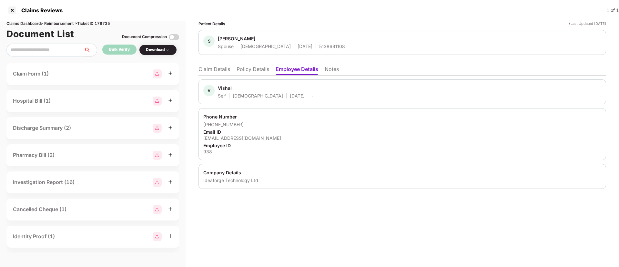
click at [217, 72] on li "Claim Details" at bounding box center [214, 70] width 32 height 9
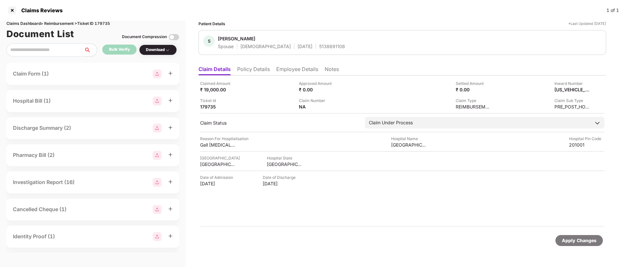
click at [278, 72] on li "Employee Details" at bounding box center [297, 70] width 42 height 9
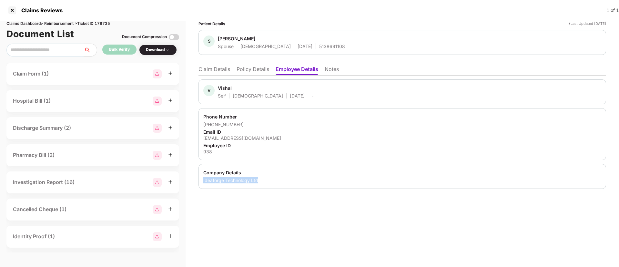
drag, startPoint x: 265, startPoint y: 181, endPoint x: 201, endPoint y: 183, distance: 64.2
click at [201, 183] on div "Company Details Ideaforge Technology Ltd" at bounding box center [401, 176] width 407 height 25
copy div "Ideaforge Technology Ltd"
click at [222, 71] on li "Claim Details" at bounding box center [214, 70] width 32 height 9
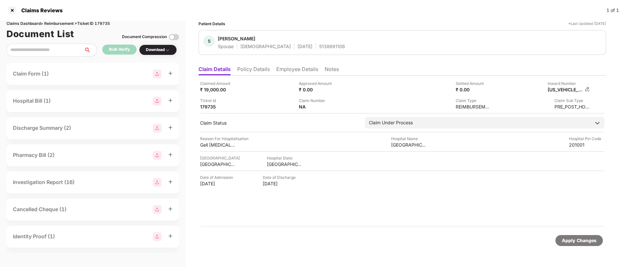
click at [585, 87] on img at bounding box center [586, 88] width 5 height 5
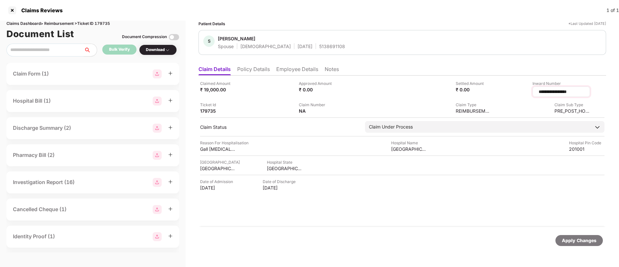
click at [553, 92] on input "**********" at bounding box center [561, 91] width 46 height 7
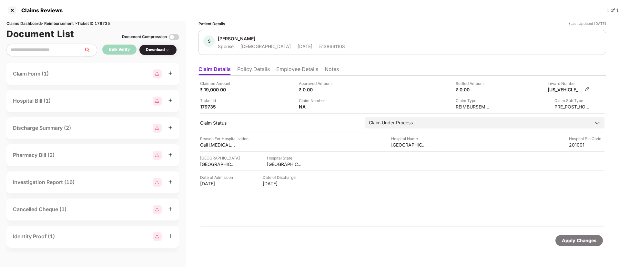
click at [585, 89] on img at bounding box center [586, 88] width 5 height 5
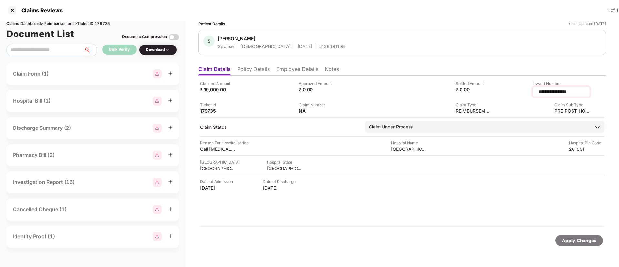
click at [547, 91] on input "**********" at bounding box center [561, 91] width 46 height 7
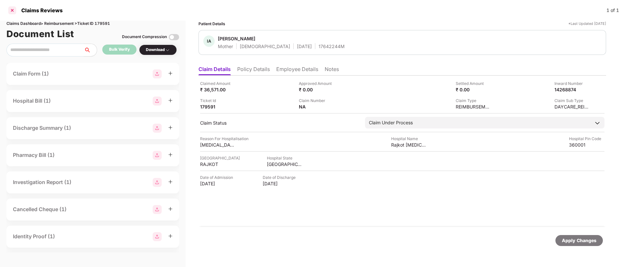
click at [9, 12] on div at bounding box center [12, 10] width 10 height 10
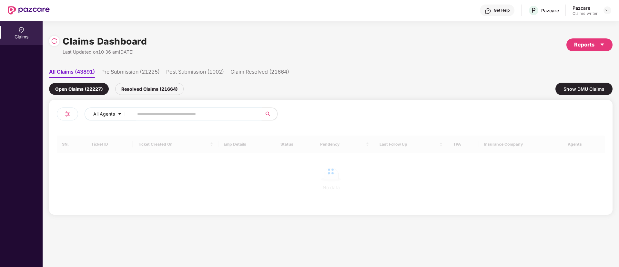
click at [153, 110] on input "text" at bounding box center [195, 114] width 116 height 10
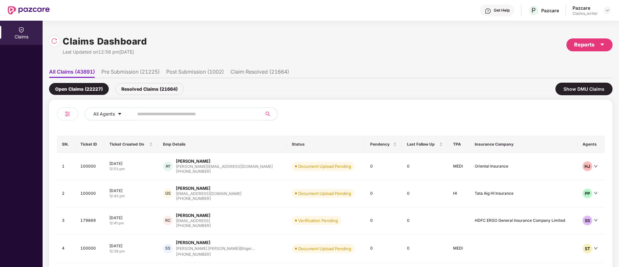
paste input "******"
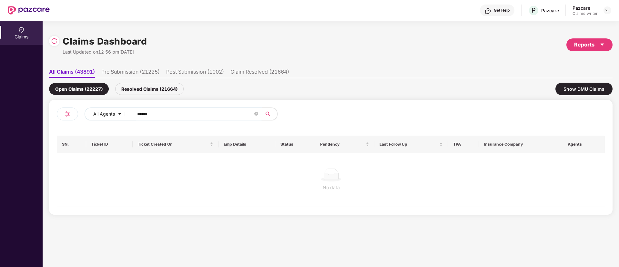
type input "******"
click at [136, 90] on div "Resolved Claims (21664)" at bounding box center [149, 89] width 68 height 12
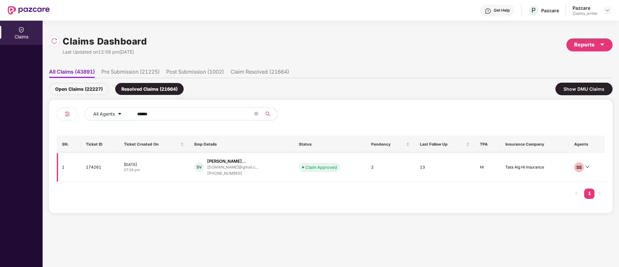
click at [94, 170] on td "174261" at bounding box center [100, 167] width 38 height 29
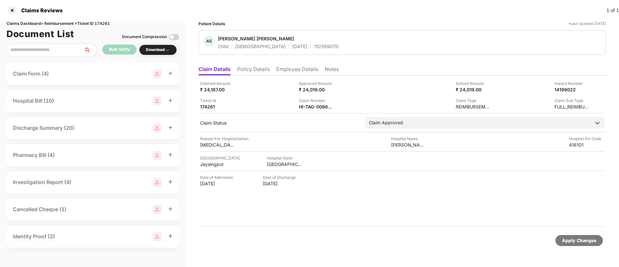
click at [156, 54] on div "Download" at bounding box center [158, 50] width 38 height 11
click at [157, 53] on div "Download" at bounding box center [158, 50] width 24 height 6
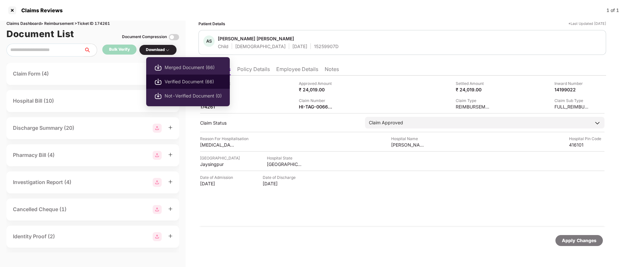
click at [192, 82] on span "Verified Document (66)" at bounding box center [192, 81] width 57 height 7
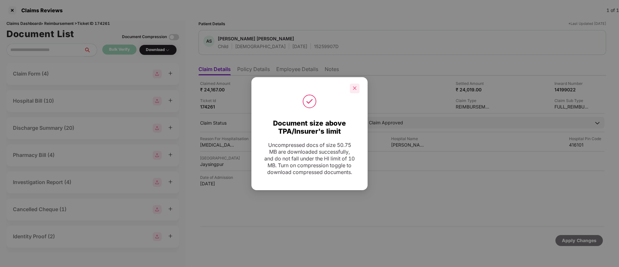
click at [355, 86] on icon "close" at bounding box center [354, 88] width 5 height 5
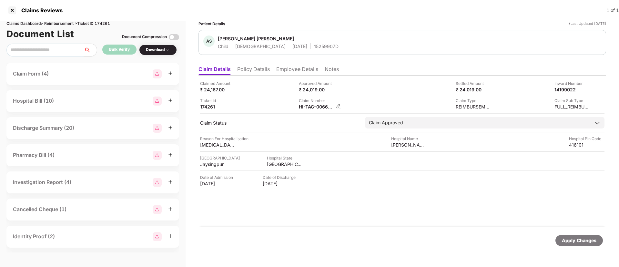
click at [336, 105] on img at bounding box center [338, 106] width 5 height 5
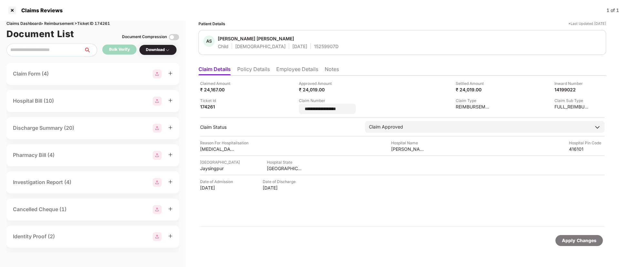
drag, startPoint x: 347, startPoint y: 108, endPoint x: 286, endPoint y: 108, distance: 61.0
click at [286, 108] on div "**********" at bounding box center [402, 97] width 404 height 34
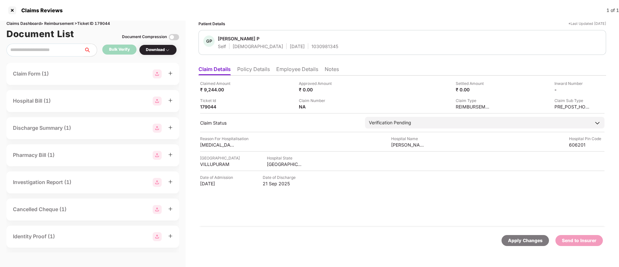
click at [311, 45] on div "1030981345" at bounding box center [324, 46] width 27 height 6
copy div "1030981345"
click at [288, 69] on li "Employee Details" at bounding box center [297, 70] width 42 height 9
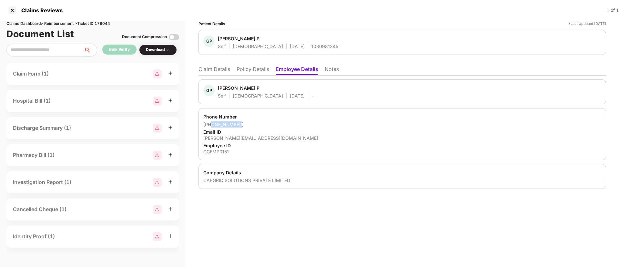
drag, startPoint x: 211, startPoint y: 124, endPoint x: 244, endPoint y: 122, distance: 33.0
click at [244, 122] on div "+919597711806" at bounding box center [402, 124] width 398 height 6
copy div "9597711806"
click at [215, 68] on li "Claim Details" at bounding box center [214, 70] width 32 height 9
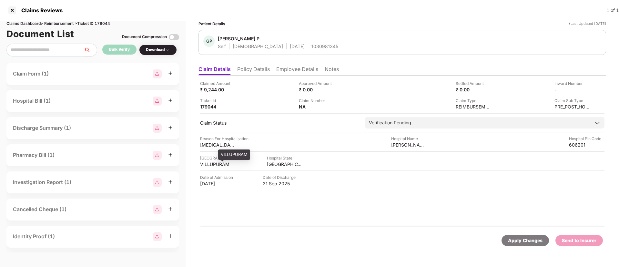
click at [212, 164] on div "VILLUPURAM" at bounding box center [217, 164] width 35 height 6
copy div "VILLUPURAM"
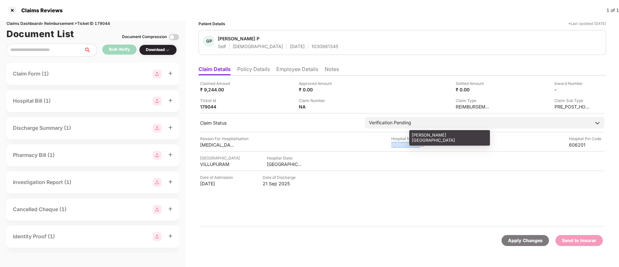
drag, startPoint x: 391, startPoint y: 145, endPoint x: 420, endPoint y: 145, distance: 29.4
click at [420, 145] on div "Reason For Hospitalisation Dengue fever Hospital Name Bhaskara hospital Hospita…" at bounding box center [402, 141] width 404 height 12
copy div "Bhaskara hos"
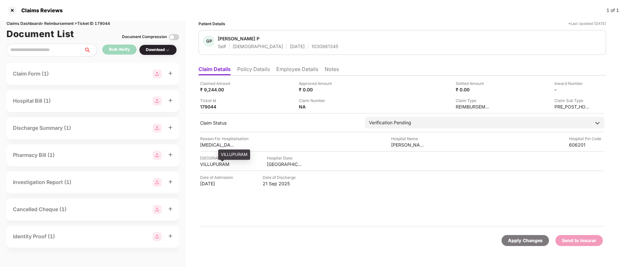
click at [216, 164] on div "VILLUPURAM" at bounding box center [217, 164] width 35 height 6
copy div "VILLUPURAM"
click at [351, 147] on div "Reason For Hospitalisation Dengue fever Hospital Name Bhaskara hospital Hospita…" at bounding box center [402, 141] width 404 height 12
drag, startPoint x: 391, startPoint y: 145, endPoint x: 427, endPoint y: 142, distance: 36.6
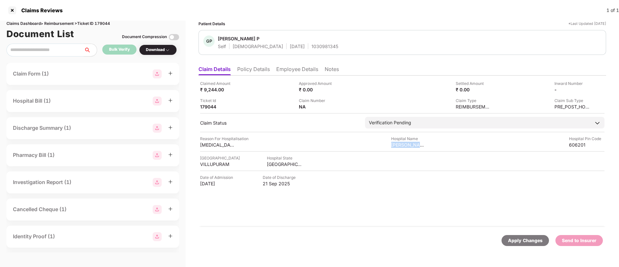
click at [427, 142] on div "Reason For Hospitalisation Dengue fever Hospital Name Bhaskara hospital Hospita…" at bounding box center [402, 141] width 404 height 12
copy div "Bhaskara hospita"
click at [585, 88] on img at bounding box center [586, 88] width 5 height 5
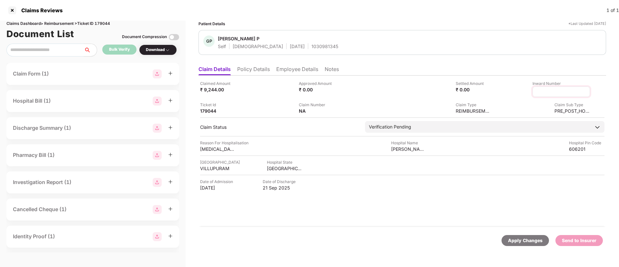
click at [542, 92] on input at bounding box center [561, 91] width 46 height 7
type input "**********"
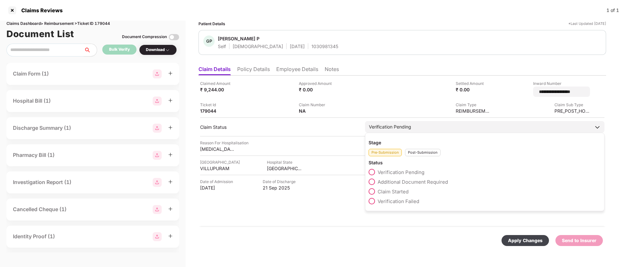
click at [419, 148] on div "Pre-Submission Post-Submission" at bounding box center [484, 150] width 232 height 11
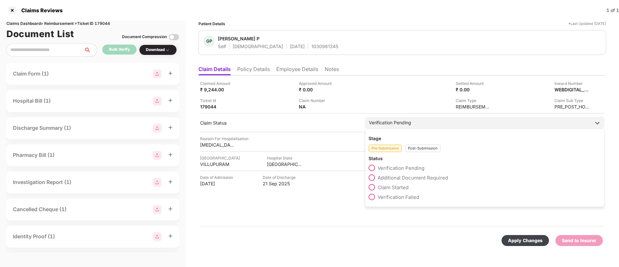
click at [421, 151] on div "Post-Submission" at bounding box center [422, 147] width 35 height 7
click at [370, 178] on span at bounding box center [371, 177] width 6 height 6
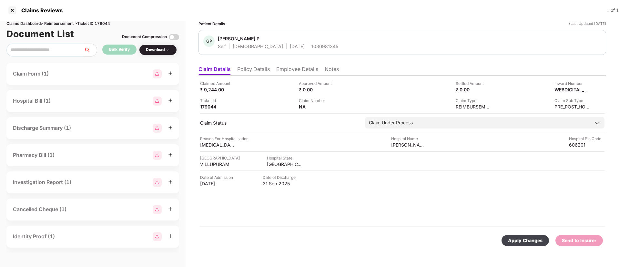
click at [521, 234] on div "Apply Changes Send to Insurer" at bounding box center [401, 240] width 407 height 27
click at [521, 237] on div "Apply Changes" at bounding box center [525, 240] width 35 height 7
click at [311, 44] on div "1030981345" at bounding box center [324, 46] width 27 height 6
copy div "1030981345"
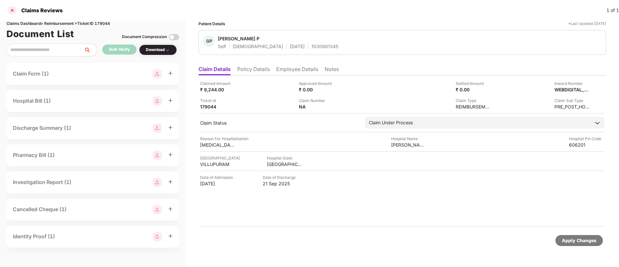
click at [10, 12] on div at bounding box center [12, 10] width 10 height 10
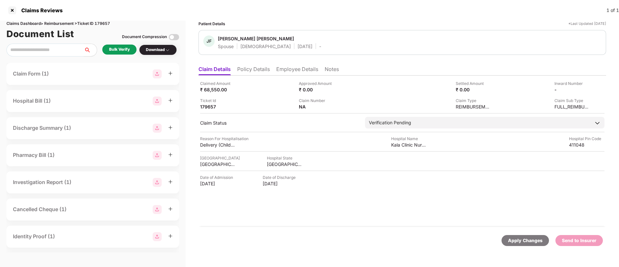
click at [282, 71] on li "Employee Details" at bounding box center [297, 70] width 42 height 9
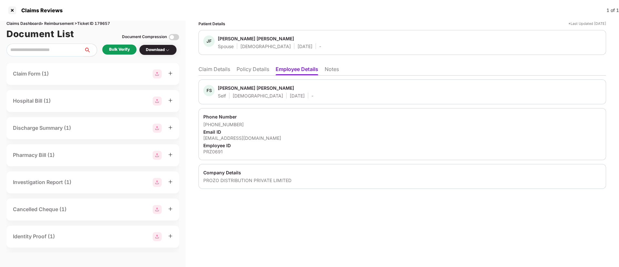
click at [242, 71] on li "Policy Details" at bounding box center [252, 70] width 33 height 9
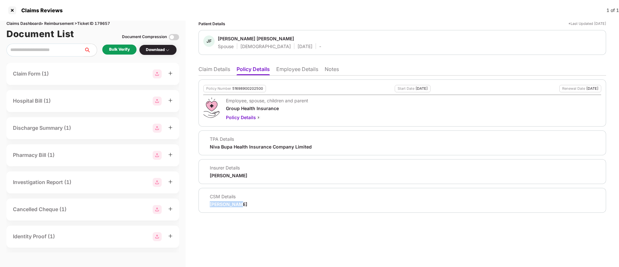
drag, startPoint x: 207, startPoint y: 205, endPoint x: 247, endPoint y: 203, distance: 40.1
click at [247, 203] on div "CSM Details Ravi Sharma" at bounding box center [402, 200] width 398 height 14
copy div "Ravi Sharma"
drag, startPoint x: 223, startPoint y: 37, endPoint x: 267, endPoint y: 37, distance: 44.5
click at [267, 37] on div "JF Juveriya Firoz Khan Spouse Female 14 Apr 2001 -" at bounding box center [262, 42] width 118 height 14
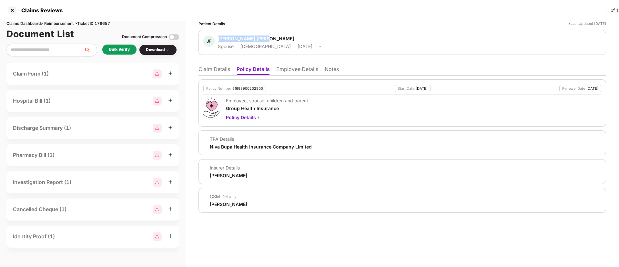
copy div "Juveriya Firoz Khan"
click at [282, 69] on li "Employee Details" at bounding box center [297, 70] width 42 height 9
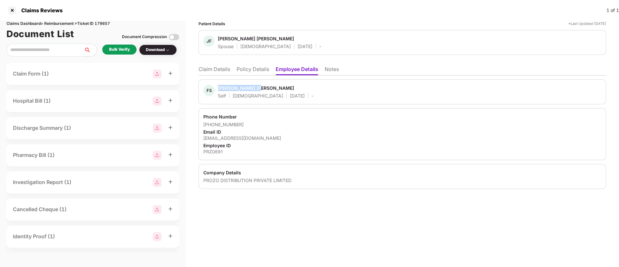
drag, startPoint x: 217, startPoint y: 88, endPoint x: 268, endPoint y: 87, distance: 50.6
click at [268, 87] on div "FS Firoz Salim Khan Self Male 27 Aug 1995 -" at bounding box center [258, 92] width 110 height 14
copy div "Firoz Salim Khan"
drag, startPoint x: 203, startPoint y: 125, endPoint x: 246, endPoint y: 125, distance: 43.5
click at [246, 125] on div "Phone Number +917977981598 Email ID firozkhan01091995@gmail.com Employee ID PRZ…" at bounding box center [401, 134] width 407 height 52
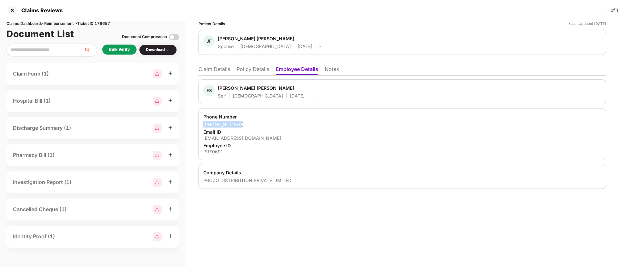
copy div "+917977981598"
drag, startPoint x: 203, startPoint y: 138, endPoint x: 300, endPoint y: 139, distance: 96.4
click at [300, 139] on div "Phone Number +917977981598 Email ID firozkhan01091995@gmail.com Employee ID PRZ…" at bounding box center [401, 134] width 407 height 52
copy div "firozkhan01091995@gmail.com"
click at [213, 152] on div "PRZ0691" at bounding box center [402, 151] width 398 height 6
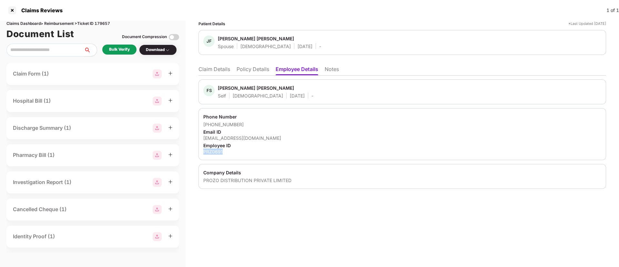
click at [213, 152] on div "PRZ0691" at bounding box center [402, 151] width 398 height 6
copy div "PRZ0691"
drag, startPoint x: 202, startPoint y: 181, endPoint x: 291, endPoint y: 177, distance: 88.8
click at [291, 177] on div "Company Details PROZO DISTRIBUTION PRIVATE LIMITED" at bounding box center [401, 176] width 407 height 25
copy div "PROZO DISTRIBUTION PRIVATE LIMITED"
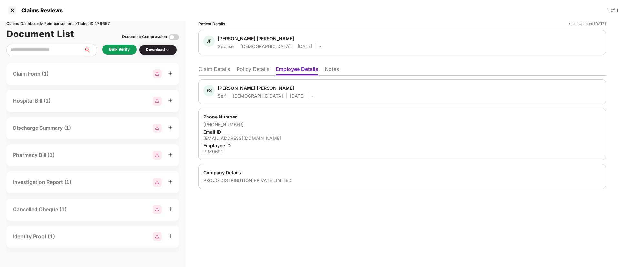
click at [286, 116] on div "Phone Number" at bounding box center [402, 117] width 398 height 6
click at [290, 233] on div "Patient Details *Last Updated 27 Sep 2025 JF Juveriya Firoz Khan Spouse Female …" at bounding box center [401, 144] width 433 height 246
click at [114, 52] on div "Bulk Verify" at bounding box center [119, 49] width 21 height 6
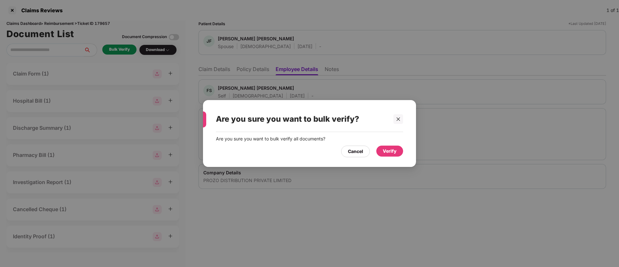
click at [391, 150] on div "Verify" at bounding box center [389, 150] width 14 height 7
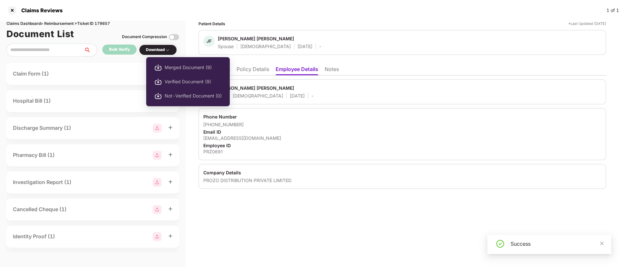
click at [157, 52] on div "Download" at bounding box center [158, 50] width 24 height 6
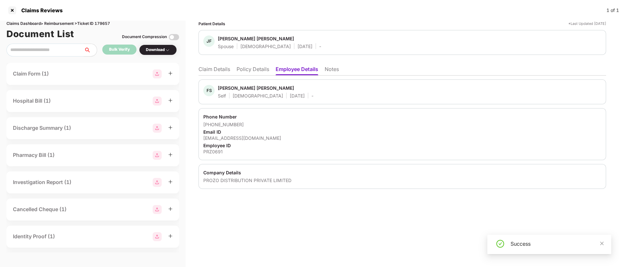
click at [203, 72] on li "Claim Details" at bounding box center [214, 70] width 32 height 9
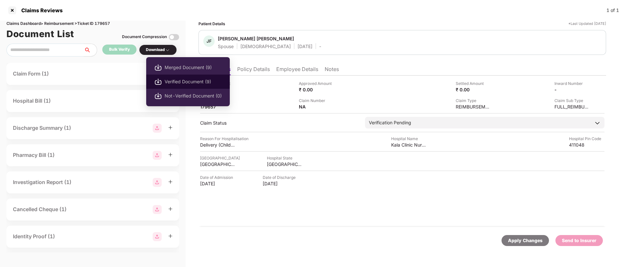
click at [175, 79] on span "Verified Document (9)" at bounding box center [192, 81] width 57 height 7
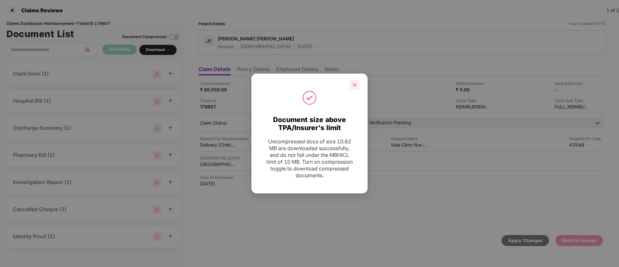
click at [355, 85] on icon "close" at bounding box center [354, 85] width 5 height 5
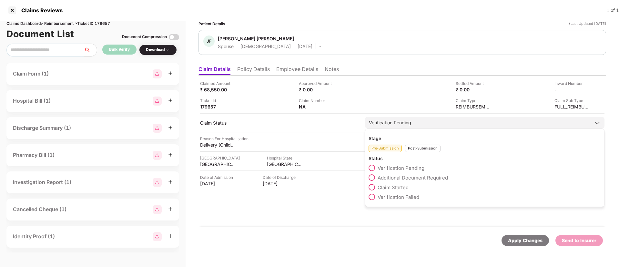
click at [374, 185] on span at bounding box center [371, 187] width 6 height 6
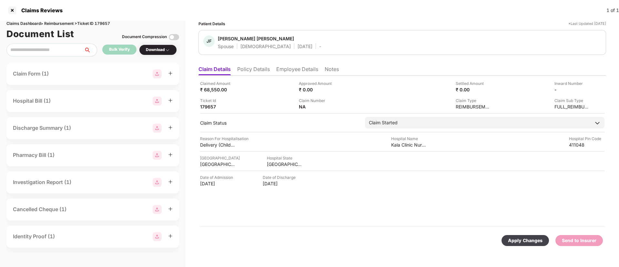
click at [519, 235] on div "Apply Changes" at bounding box center [524, 240] width 47 height 11
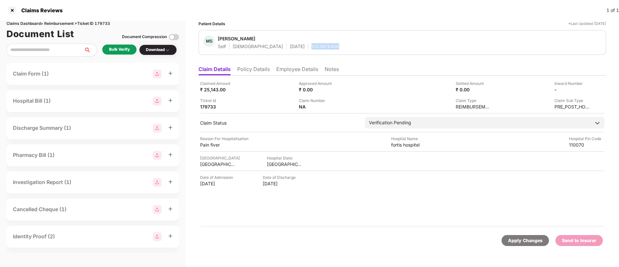
drag, startPoint x: 282, startPoint y: 46, endPoint x: 328, endPoint y: 47, distance: 46.5
click at [328, 47] on div "MS Mahendra Singh Self Male 10 Nov 1987 1023678406" at bounding box center [402, 42] width 398 height 14
copy div "1023678406"
click at [285, 69] on li "Employee Details" at bounding box center [297, 70] width 42 height 9
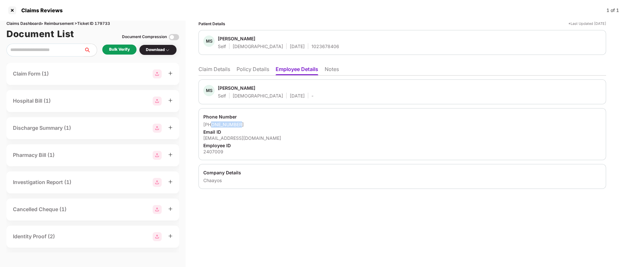
drag, startPoint x: 211, startPoint y: 125, endPoint x: 247, endPoint y: 124, distance: 36.2
click at [247, 124] on div "+919015677380" at bounding box center [402, 124] width 398 height 6
copy div "9015677380"
drag, startPoint x: 203, startPoint y: 140, endPoint x: 286, endPoint y: 139, distance: 83.2
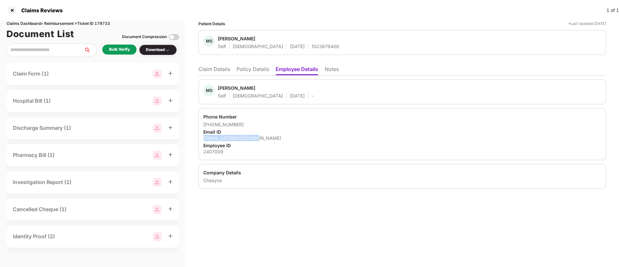
click at [286, 139] on div "Phone Number +919015677380 Email ID mahendra@chaayos.com Employee ID 2407009" at bounding box center [401, 134] width 407 height 52
copy div "mahendra@chaayos.com"
click at [229, 70] on li "Claim Details" at bounding box center [214, 70] width 32 height 9
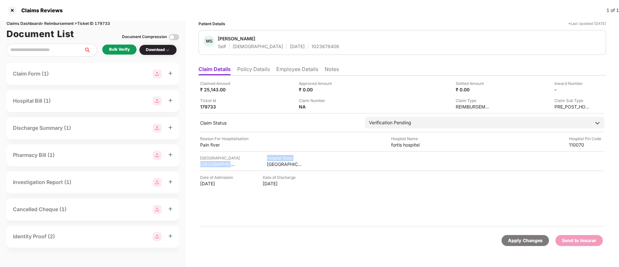
drag, startPoint x: 199, startPoint y: 164, endPoint x: 253, endPoint y: 166, distance: 54.2
click at [253, 166] on div "Claimed Amount ₹ 25,143.00 Approved Amount ₹ 0.00 Settled Amount ₹ 0.00 Inward …" at bounding box center [401, 150] width 407 height 151
copy div "SOUTH WEST DELHI Hospital State"
click at [246, 151] on div at bounding box center [402, 151] width 404 height 1
drag, startPoint x: 197, startPoint y: 165, endPoint x: 237, endPoint y: 165, distance: 40.0
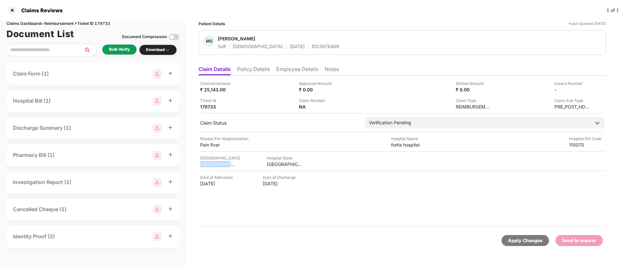
click at [237, 165] on div "Patient Details *Last Updated 28 Sep 2025 MS Mahendra Singh Self Male 10 Nov 19…" at bounding box center [401, 144] width 433 height 246
copy div "SOUTH WEST DE"
drag, startPoint x: 389, startPoint y: 145, endPoint x: 428, endPoint y: 145, distance: 39.7
click at [428, 145] on div "Reason For Hospitalisation Pain fiver Hospital Name fortis hospitel Hospital Pi…" at bounding box center [402, 141] width 404 height 12
copy div "fortis hospitel"
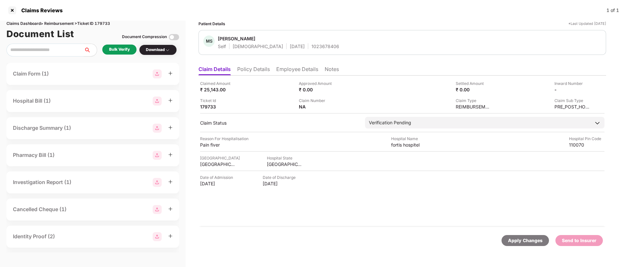
click at [122, 51] on div "Bulk Verify" at bounding box center [119, 49] width 21 height 6
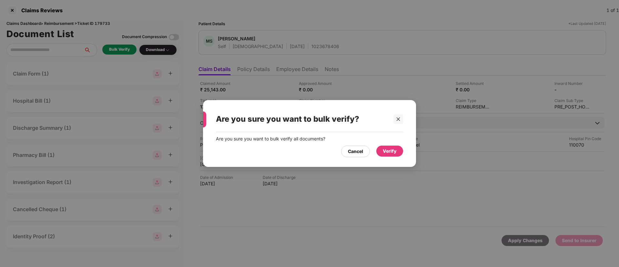
click at [385, 152] on div "Verify" at bounding box center [389, 150] width 14 height 7
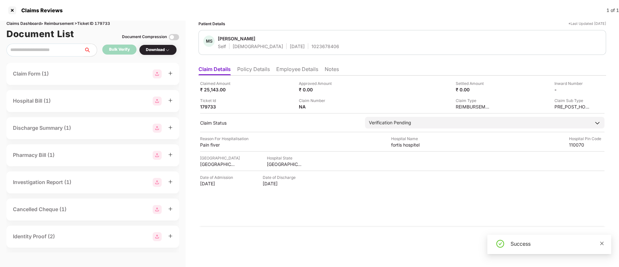
click at [600, 243] on icon "close" at bounding box center [601, 243] width 5 height 5
click at [162, 52] on div "Download" at bounding box center [158, 50] width 24 height 6
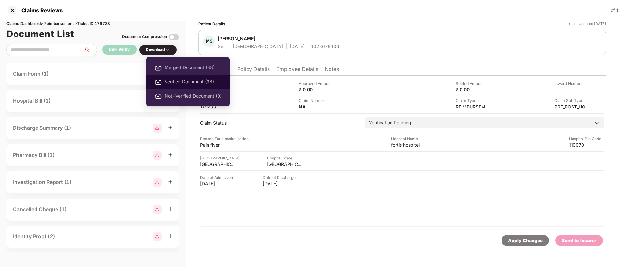
click at [187, 82] on span "Verified Document (38)" at bounding box center [192, 81] width 57 height 7
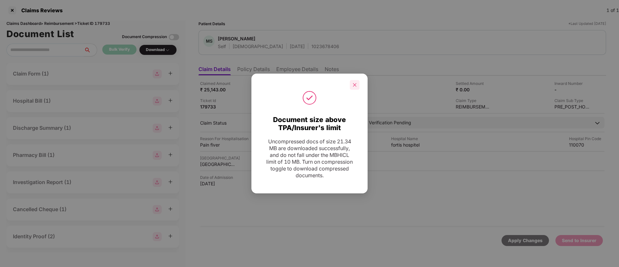
click at [353, 84] on icon "close" at bounding box center [355, 85] width 4 height 4
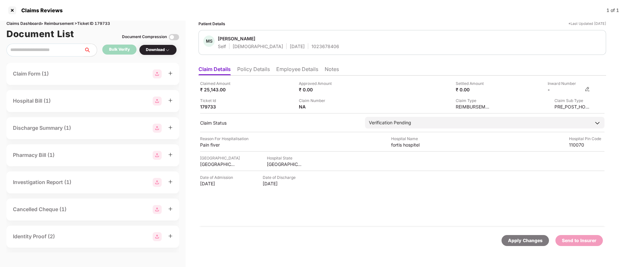
click at [587, 88] on img at bounding box center [586, 88] width 5 height 5
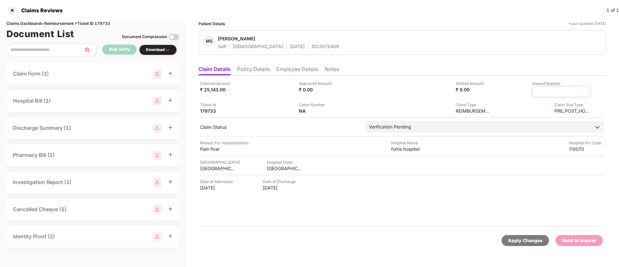
click at [549, 92] on input at bounding box center [561, 91] width 46 height 7
type input "**********"
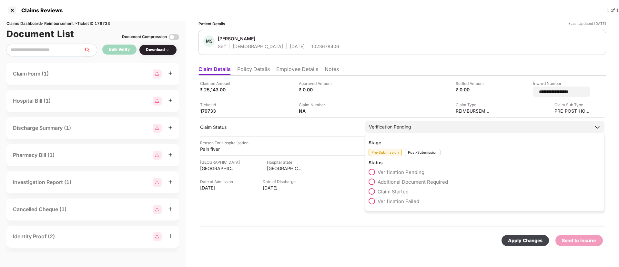
click at [414, 152] on div "Post-Submission" at bounding box center [422, 152] width 35 height 7
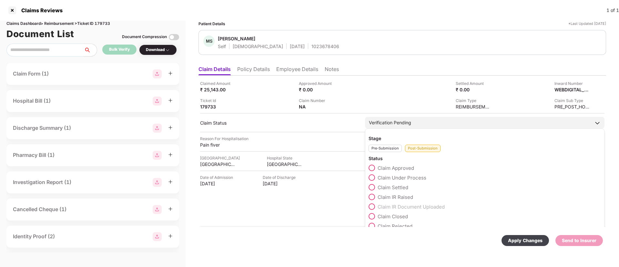
click at [372, 176] on span at bounding box center [371, 177] width 6 height 6
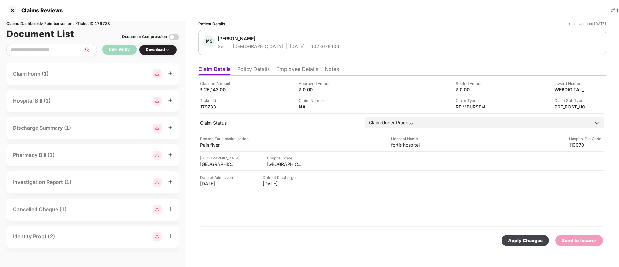
click at [514, 240] on div "Apply Changes" at bounding box center [525, 240] width 35 height 7
click at [311, 45] on div "1023678406" at bounding box center [325, 46] width 28 height 6
copy div "1023678406"
click at [274, 68] on ul "Claim Details Policy Details Employee Details Notes" at bounding box center [401, 69] width 407 height 13
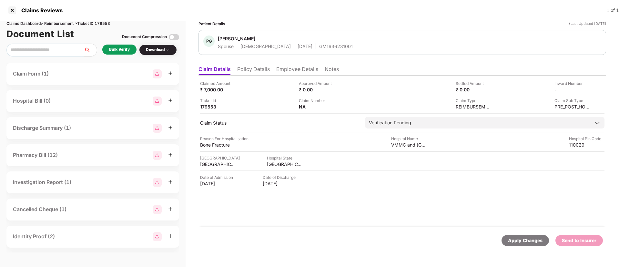
click at [281, 70] on li "Employee Details" at bounding box center [297, 70] width 42 height 9
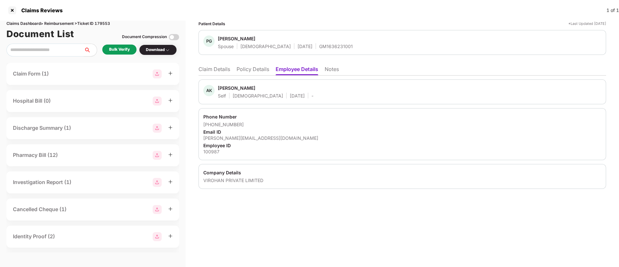
click at [243, 72] on li "Policy Details" at bounding box center [252, 70] width 33 height 9
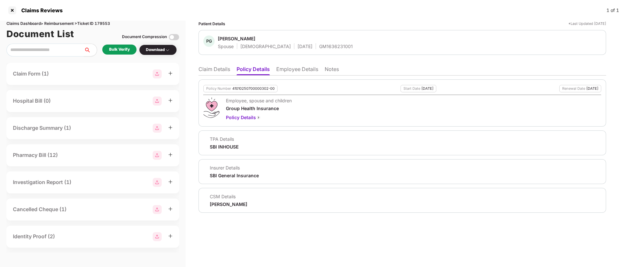
click at [283, 71] on li "Employee Details" at bounding box center [297, 70] width 42 height 9
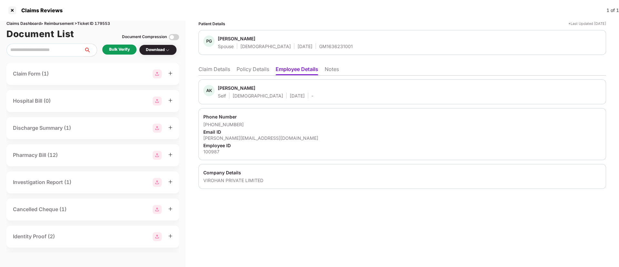
click at [210, 152] on div "100987" at bounding box center [402, 151] width 398 height 6
copy div "100987"
click at [219, 71] on li "Claim Details" at bounding box center [214, 70] width 32 height 9
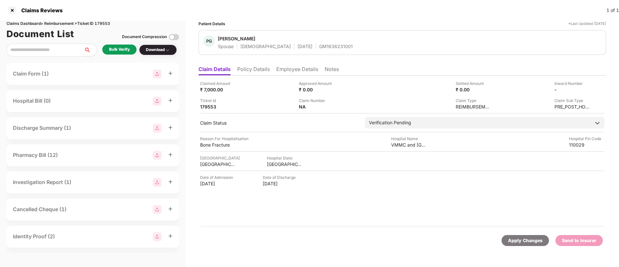
click at [251, 72] on li "Policy Details" at bounding box center [253, 70] width 33 height 9
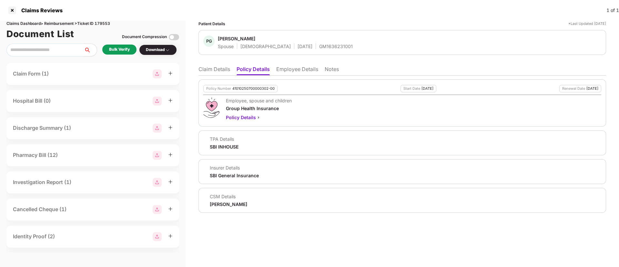
click at [217, 73] on li "Claim Details" at bounding box center [214, 70] width 32 height 9
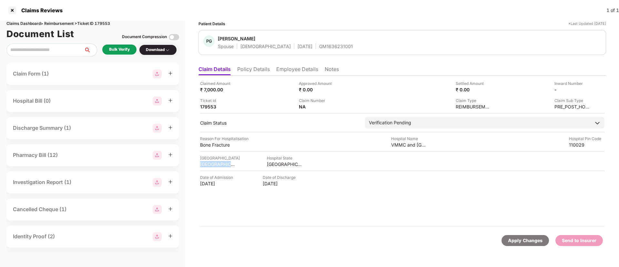
drag, startPoint x: 200, startPoint y: 163, endPoint x: 237, endPoint y: 162, distance: 37.4
click at [237, 162] on div "Claimed Amount ₹ 7,000.00 Approved Amount ₹ 0.00 Settled Amount ₹ 0.00 Inward N…" at bounding box center [401, 150] width 407 height 151
copy div "SOUTH WEST DE"
drag, startPoint x: 387, startPoint y: 143, endPoint x: 424, endPoint y: 145, distance: 37.2
click at [424, 145] on div "Reason For Hospitalisation Bone Fracture Hospital Name VMMC and [GEOGRAPHIC_DAT…" at bounding box center [402, 141] width 404 height 12
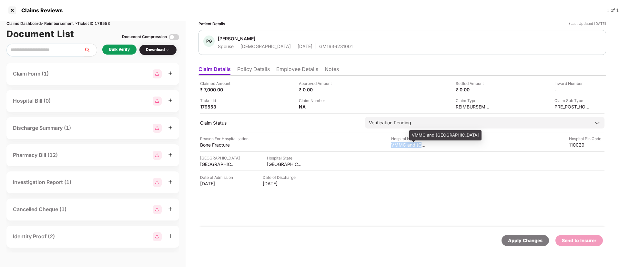
copy div "VMMC and Saf"
click at [114, 47] on div "Bulk Verify" at bounding box center [119, 49] width 21 height 6
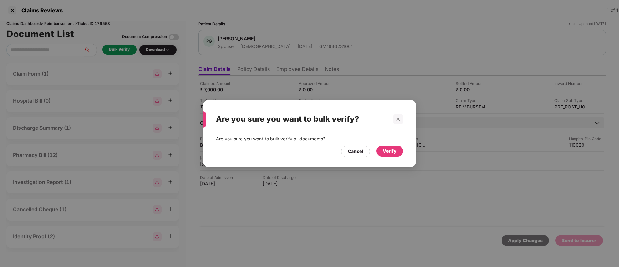
click at [385, 150] on div "Verify" at bounding box center [389, 150] width 14 height 7
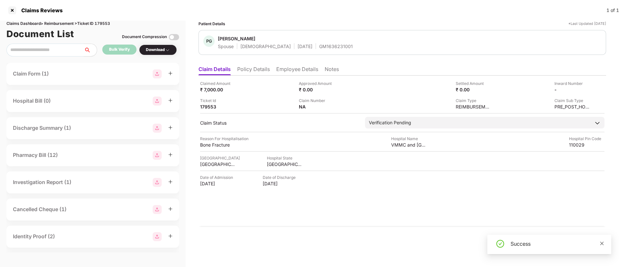
click at [600, 242] on icon "close" at bounding box center [602, 243] width 4 height 4
click at [161, 48] on div "Download" at bounding box center [158, 50] width 24 height 6
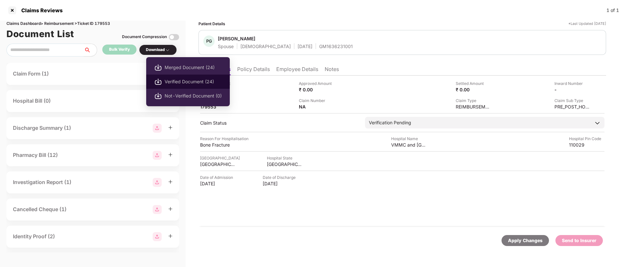
click at [180, 83] on span "Verified Document (24)" at bounding box center [192, 81] width 57 height 7
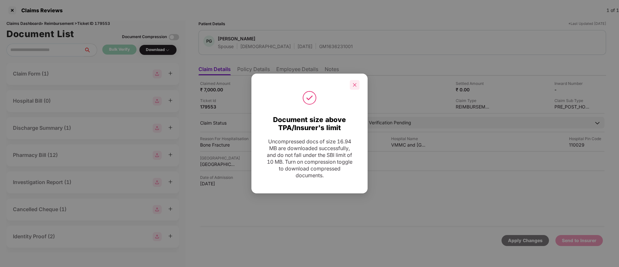
click at [353, 83] on icon "close" at bounding box center [354, 85] width 5 height 5
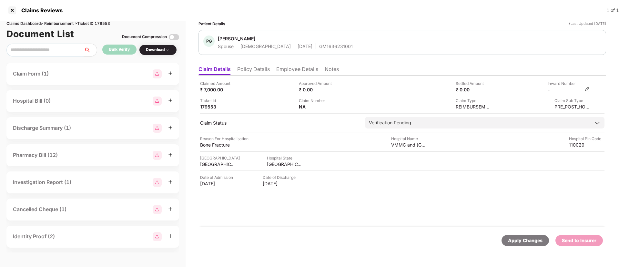
click at [586, 87] on img at bounding box center [586, 88] width 5 height 5
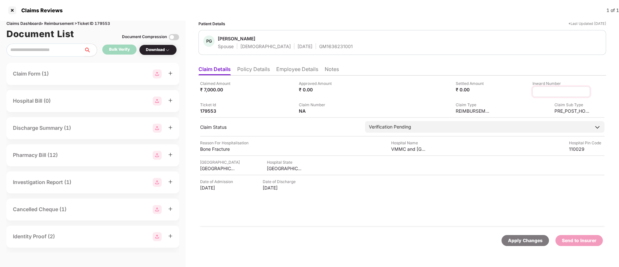
click at [550, 89] on input at bounding box center [561, 91] width 46 height 7
type input "**********"
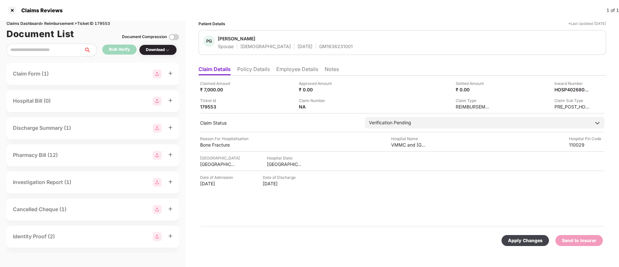
click at [417, 148] on div "Claimed Amount ₹ 7,000.00 Approved Amount ₹ 0.00 Settled Amount ₹ 0.00 Inward N…" at bounding box center [401, 150] width 407 height 151
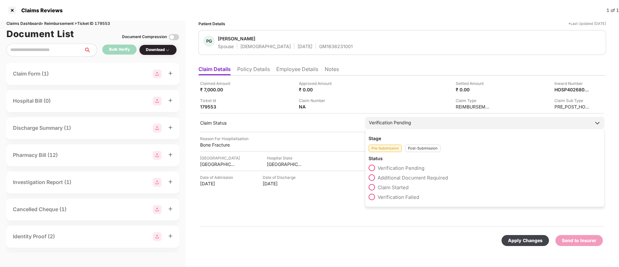
click at [406, 124] on div "Verification Pending" at bounding box center [390, 122] width 42 height 7
click at [419, 145] on div "Post-Submission" at bounding box center [422, 147] width 35 height 7
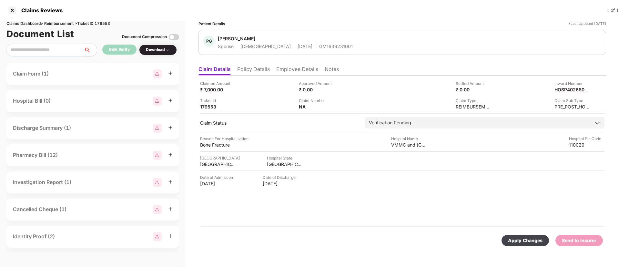
drag, startPoint x: 370, startPoint y: 176, endPoint x: 539, endPoint y: 246, distance: 182.9
click at [0, 0] on span at bounding box center [0, 0] width 0 height 0
click at [535, 246] on div "Apply Changes Send to Insurer" at bounding box center [401, 240] width 407 height 27
click at [515, 238] on div "Apply Changes" at bounding box center [525, 240] width 35 height 7
click at [600, 238] on span at bounding box center [601, 235] width 5 height 5
